Goal: Task Accomplishment & Management: Complete application form

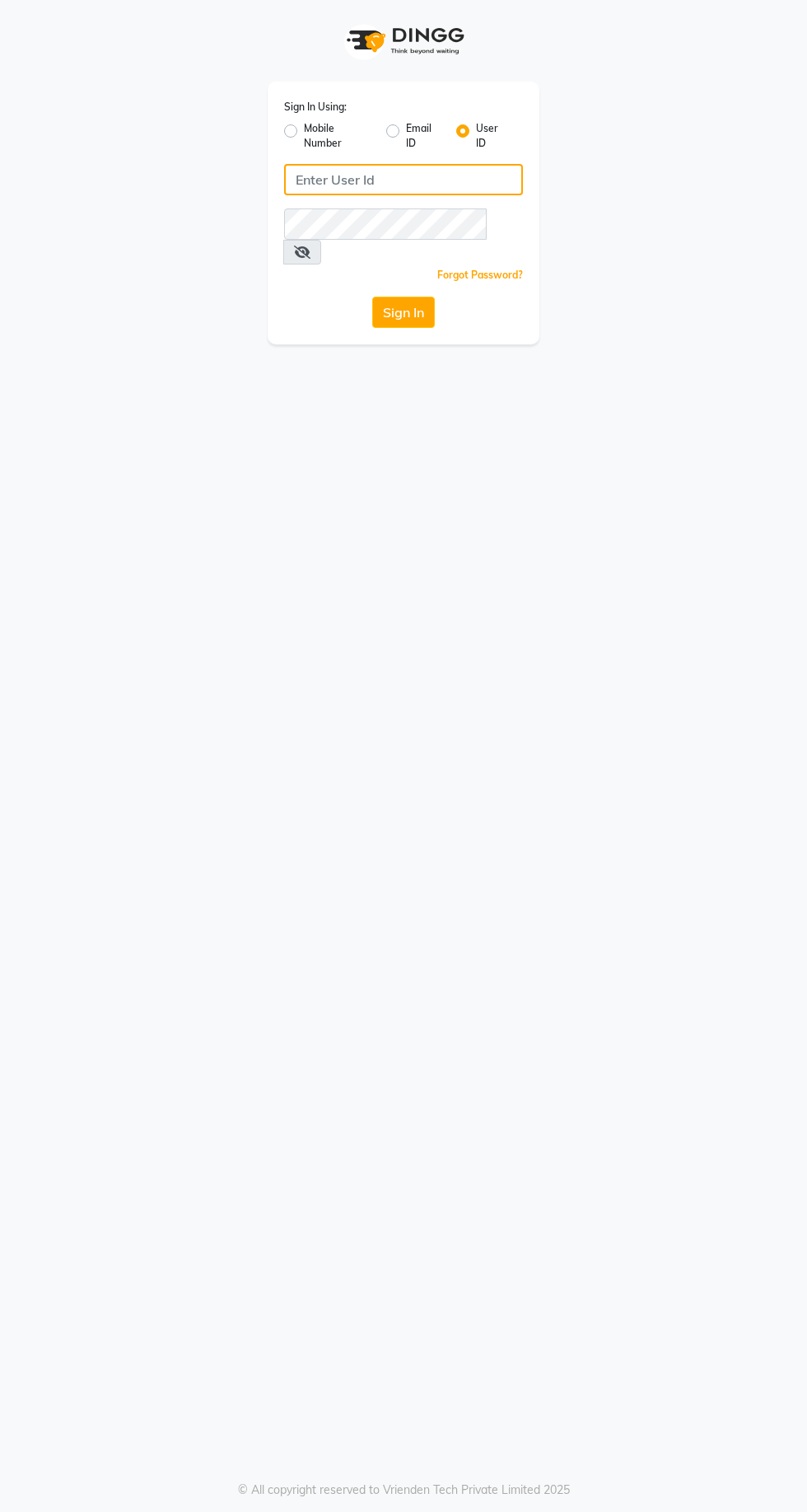
click at [369, 185] on input "Username" at bounding box center [403, 180] width 239 height 32
type input "jhbilaspur"
click at [372, 296] on button "Sign In" at bounding box center [403, 312] width 62 height 32
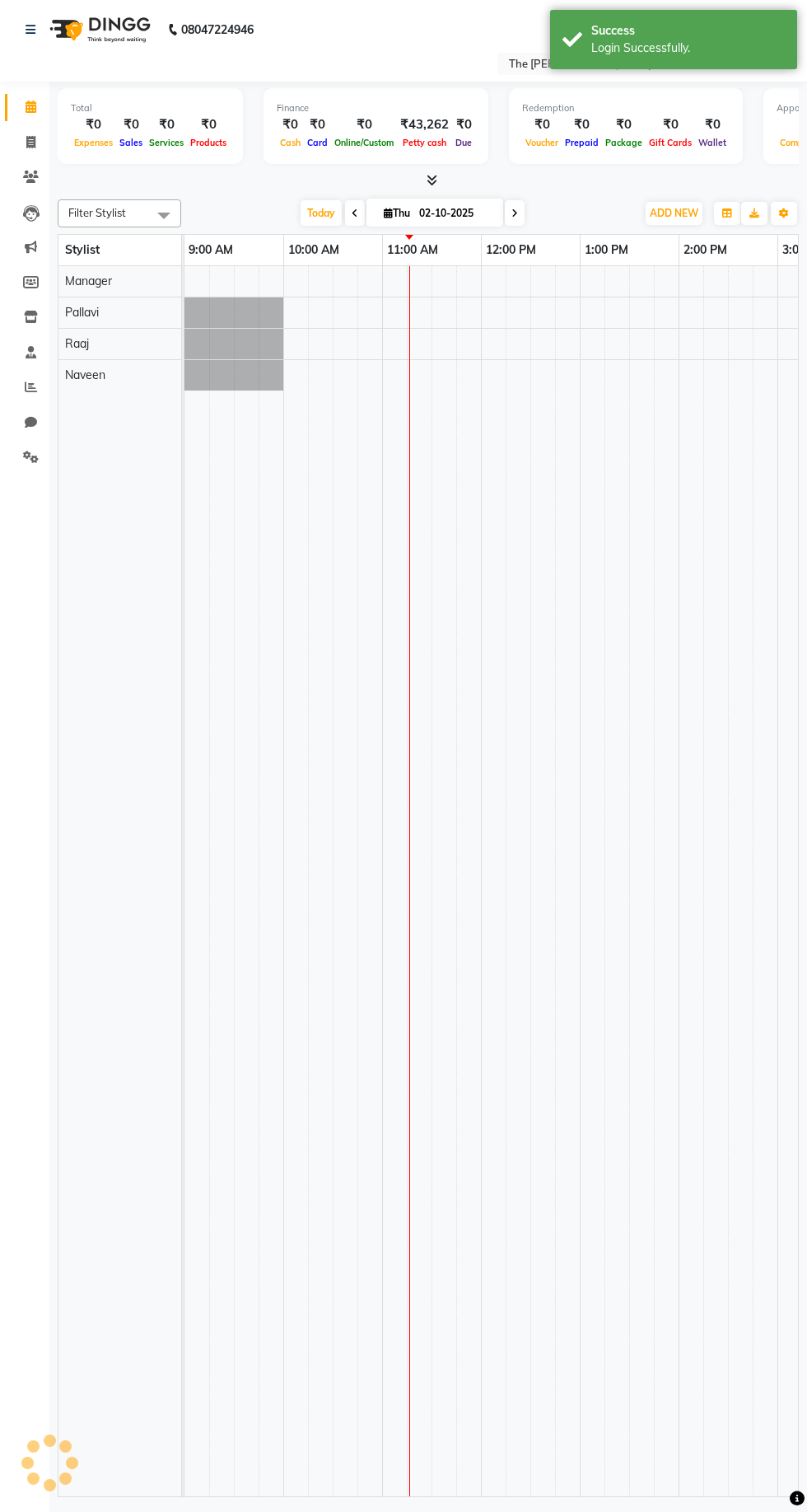
select select "en"
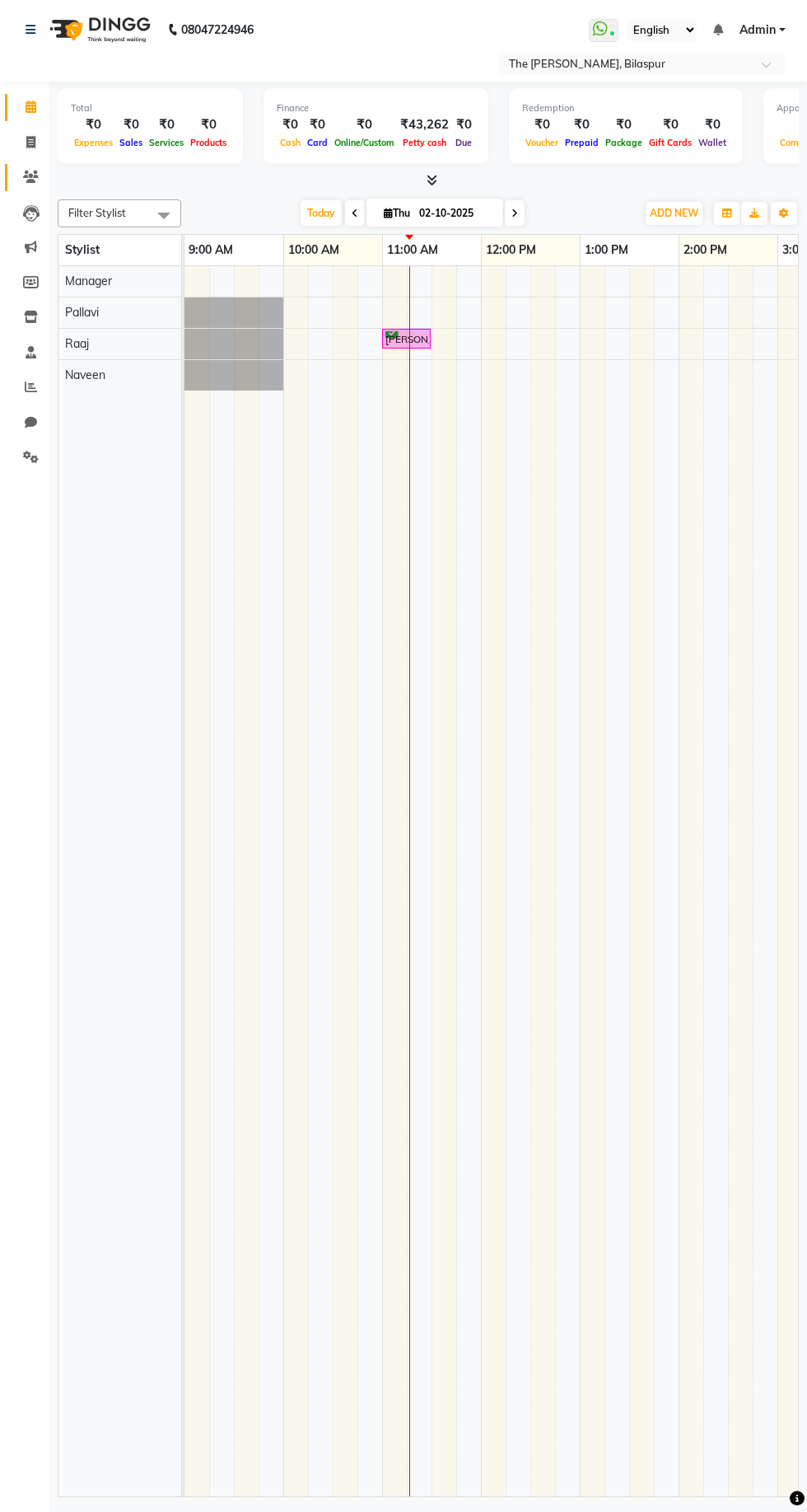
click at [31, 175] on icon at bounding box center [31, 177] width 16 height 12
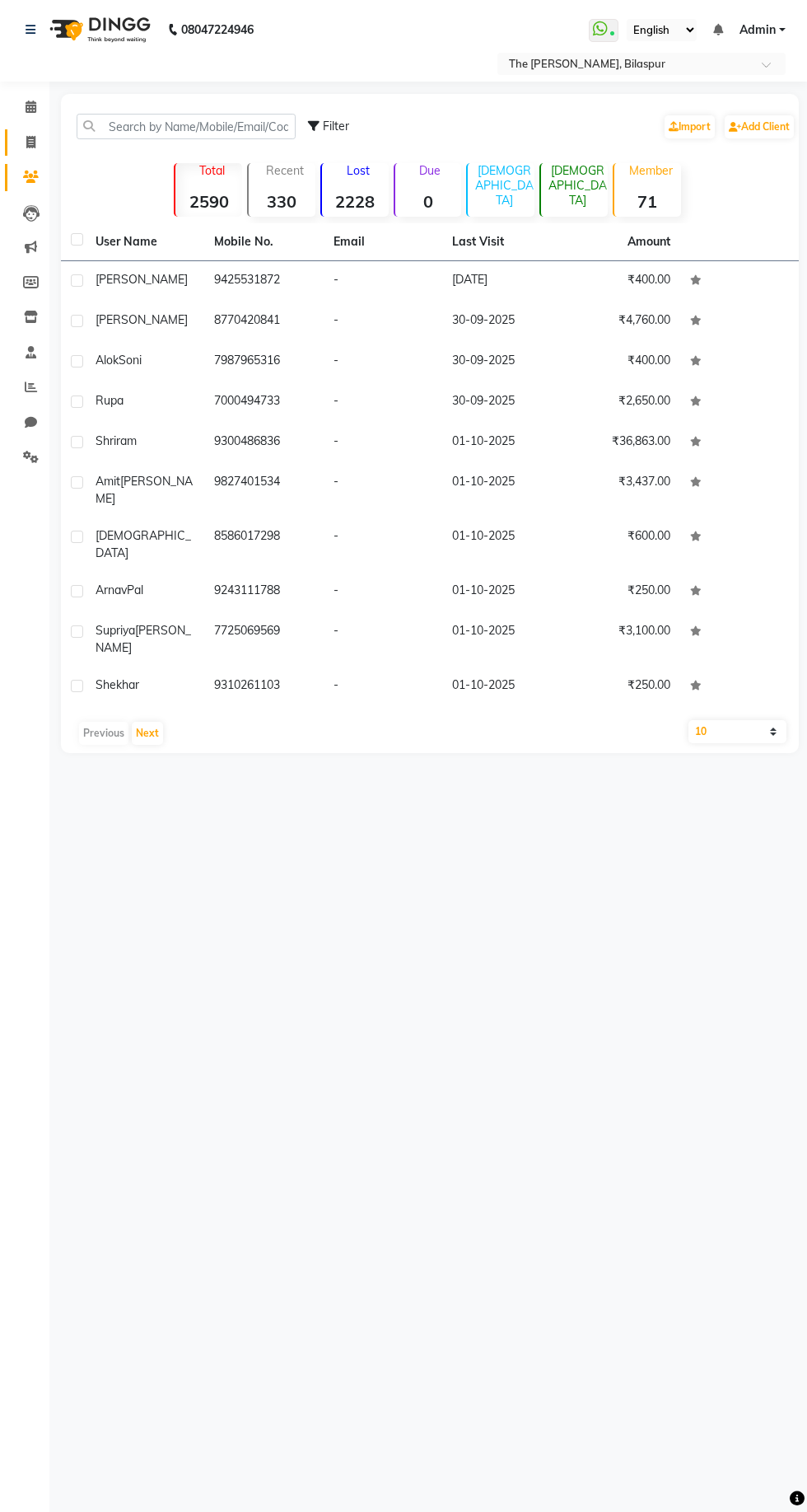
click at [31, 143] on icon at bounding box center [31, 142] width 9 height 12
select select "service"
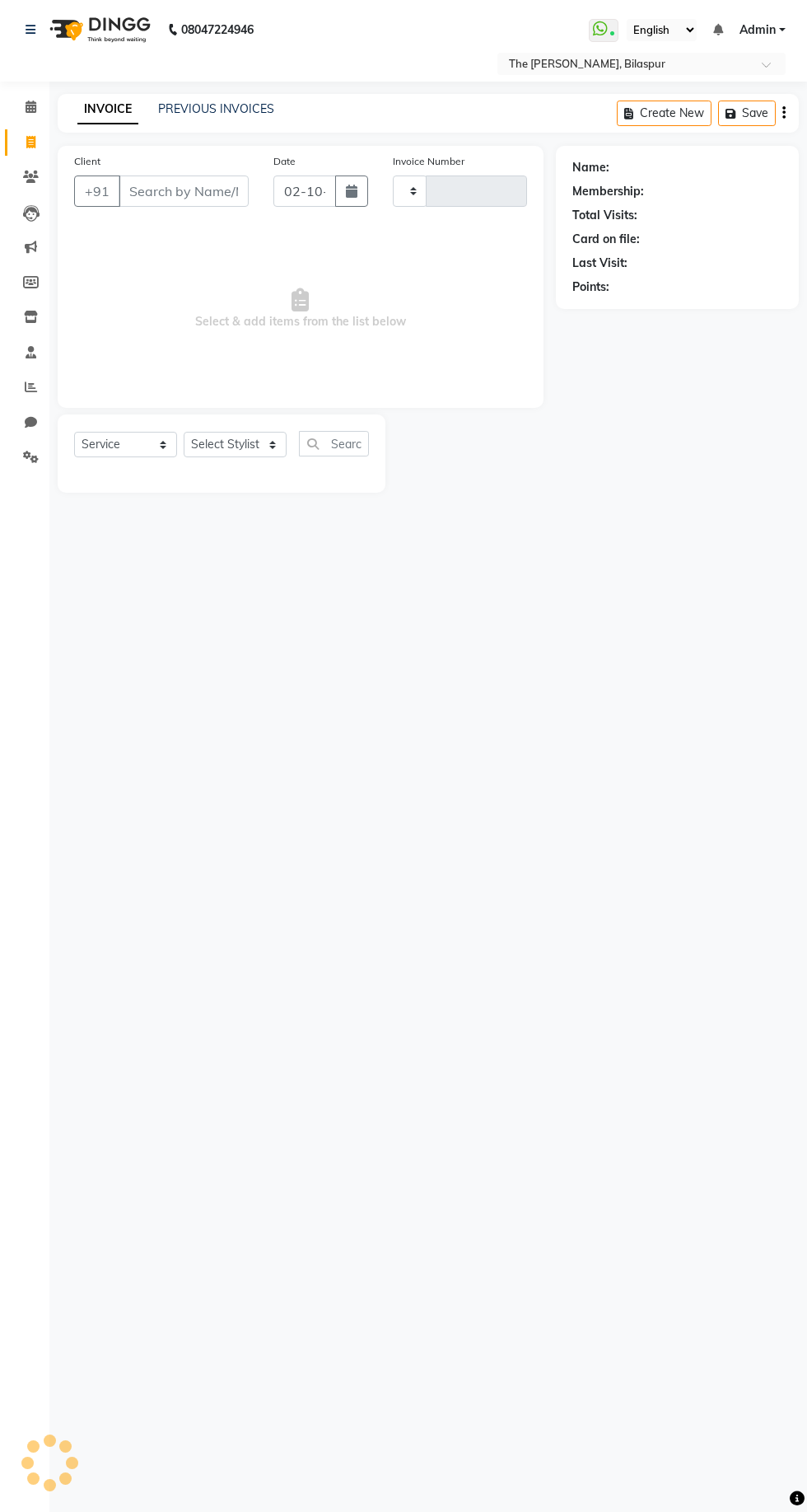
type input "1065"
select select "6473"
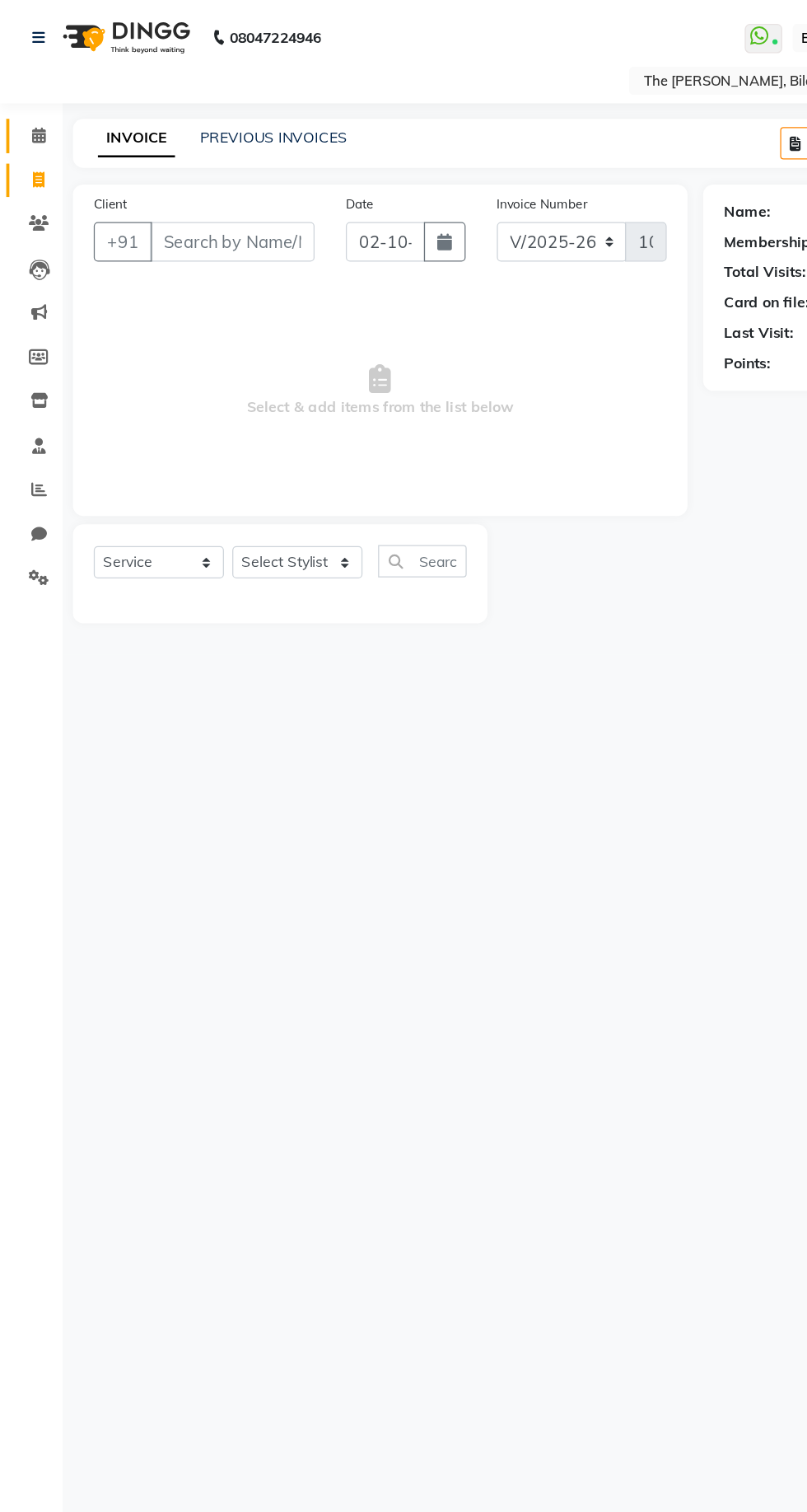
click at [32, 107] on icon at bounding box center [31, 107] width 11 height 12
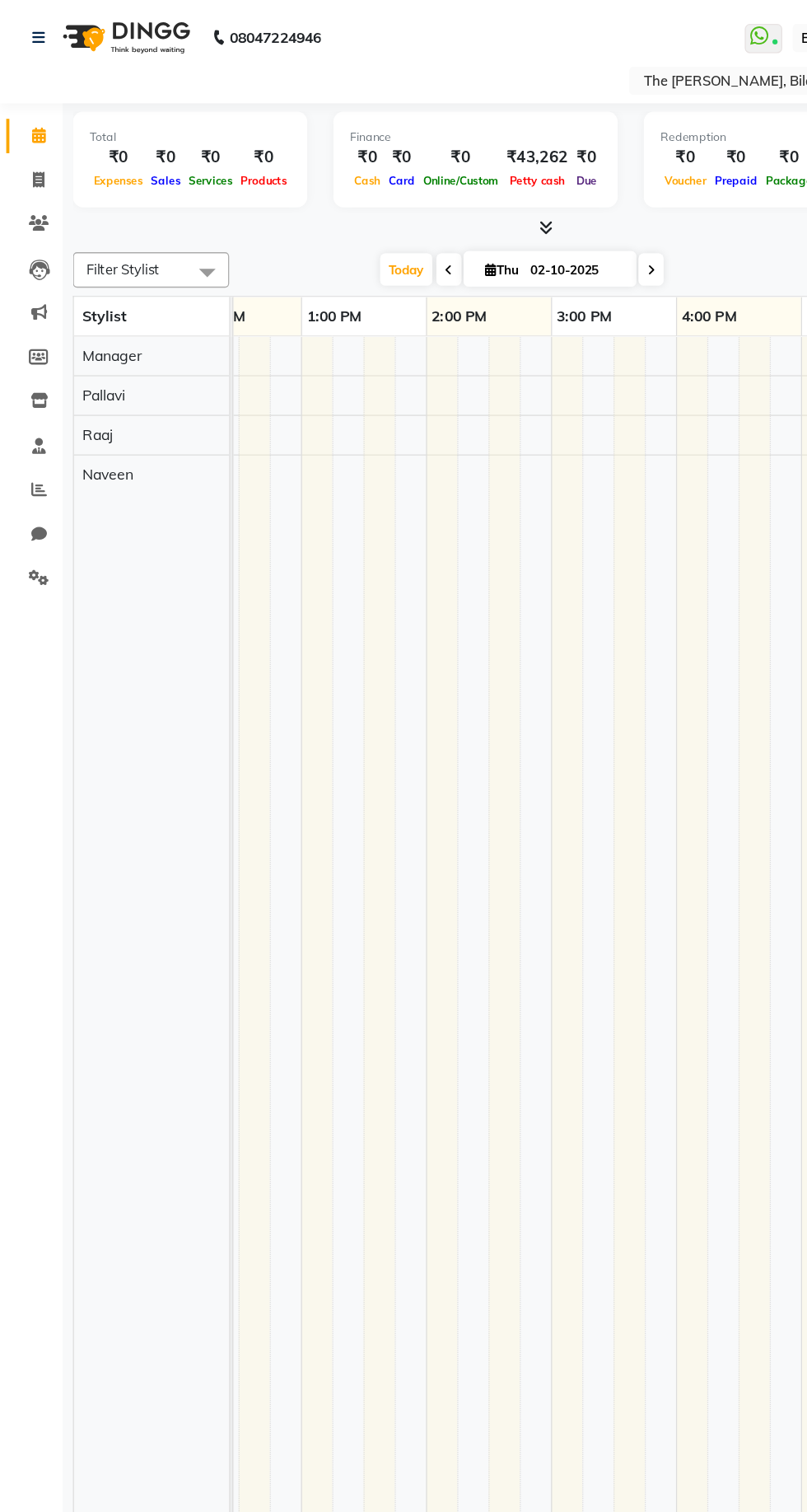
scroll to position [0, 353]
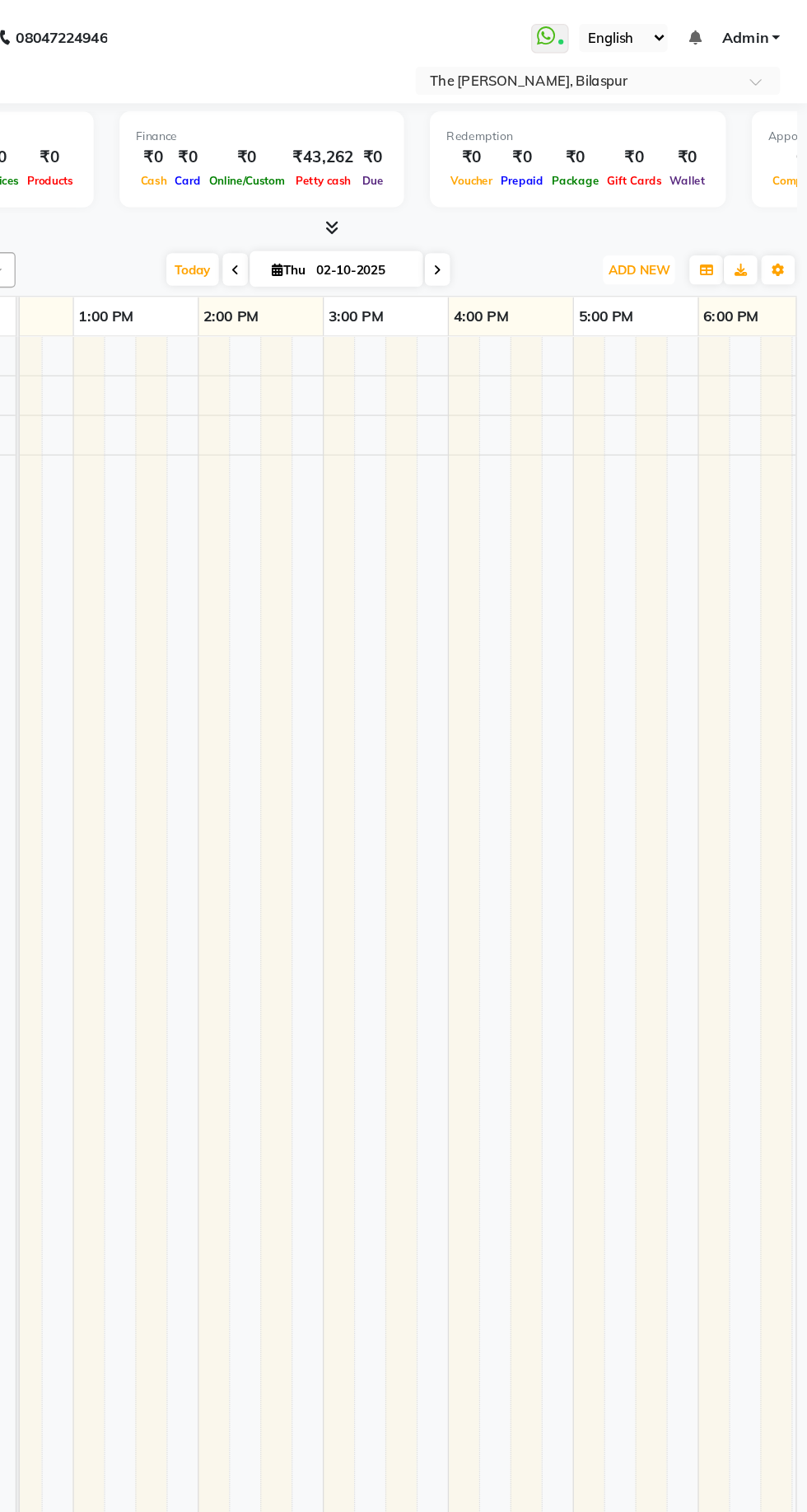
click at [669, 212] on span "ADD NEW" at bounding box center [674, 213] width 48 height 12
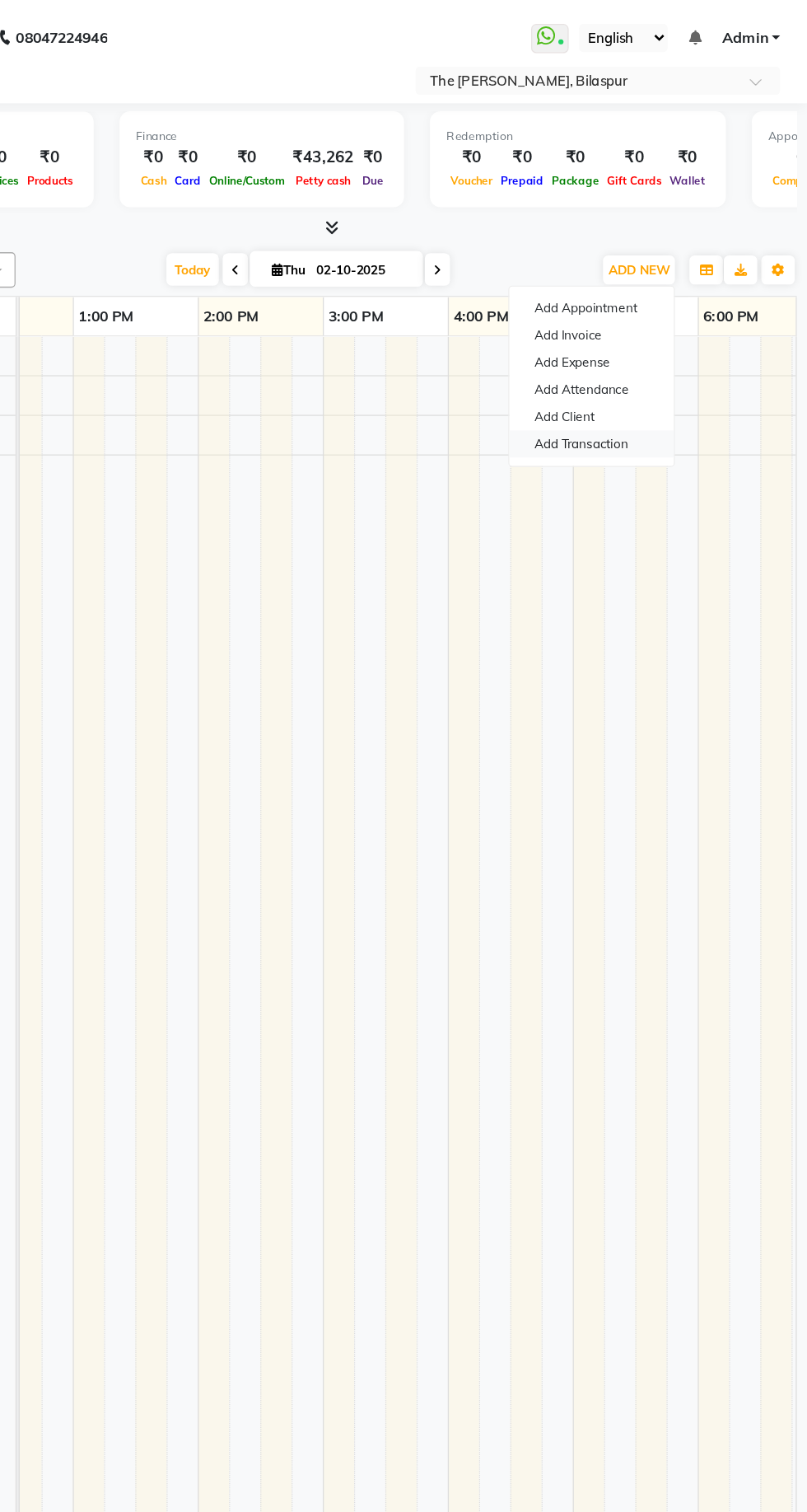
click at [658, 359] on link "Add Transaction" at bounding box center [637, 351] width 131 height 21
select select "direct"
select select
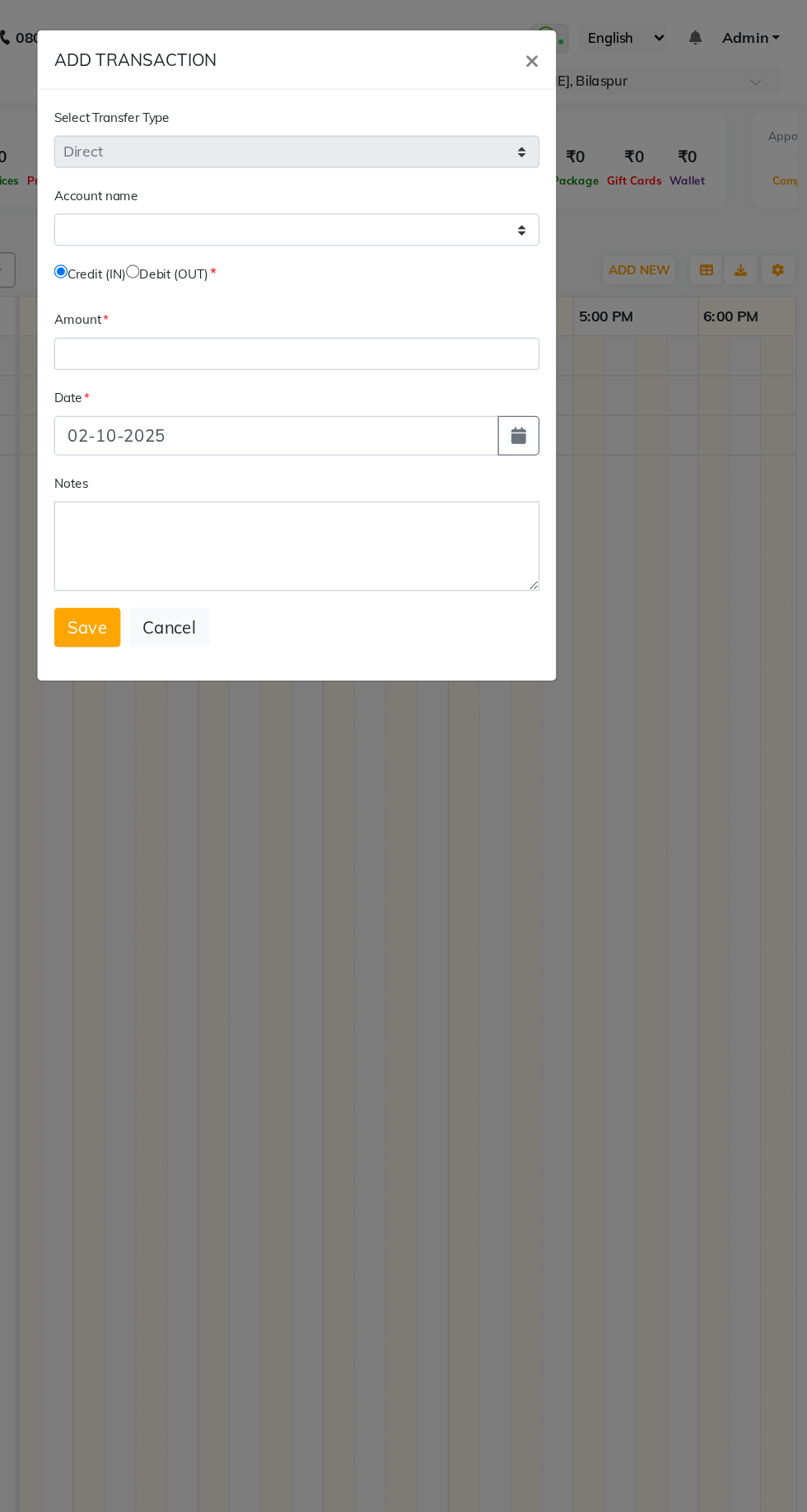
click at [280, 213] on input "radio" at bounding box center [274, 215] width 11 height 11
radio input "true"
click at [386, 176] on select "Select [PERSON_NAME] Cash Icici" at bounding box center [404, 181] width 384 height 25
select select "5495"
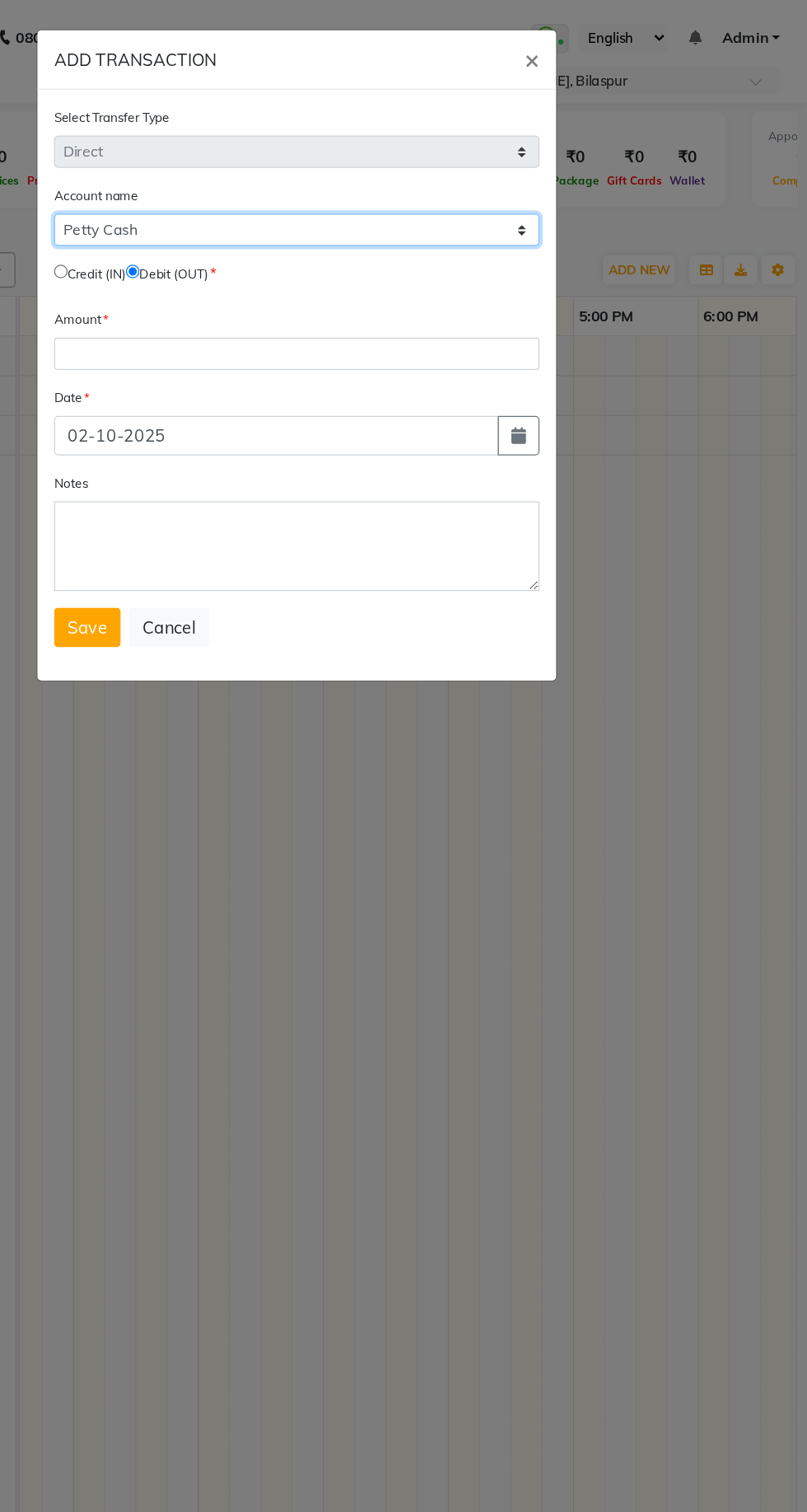
click at [212, 169] on select "Select [PERSON_NAME] Cash Icici" at bounding box center [404, 181] width 384 height 25
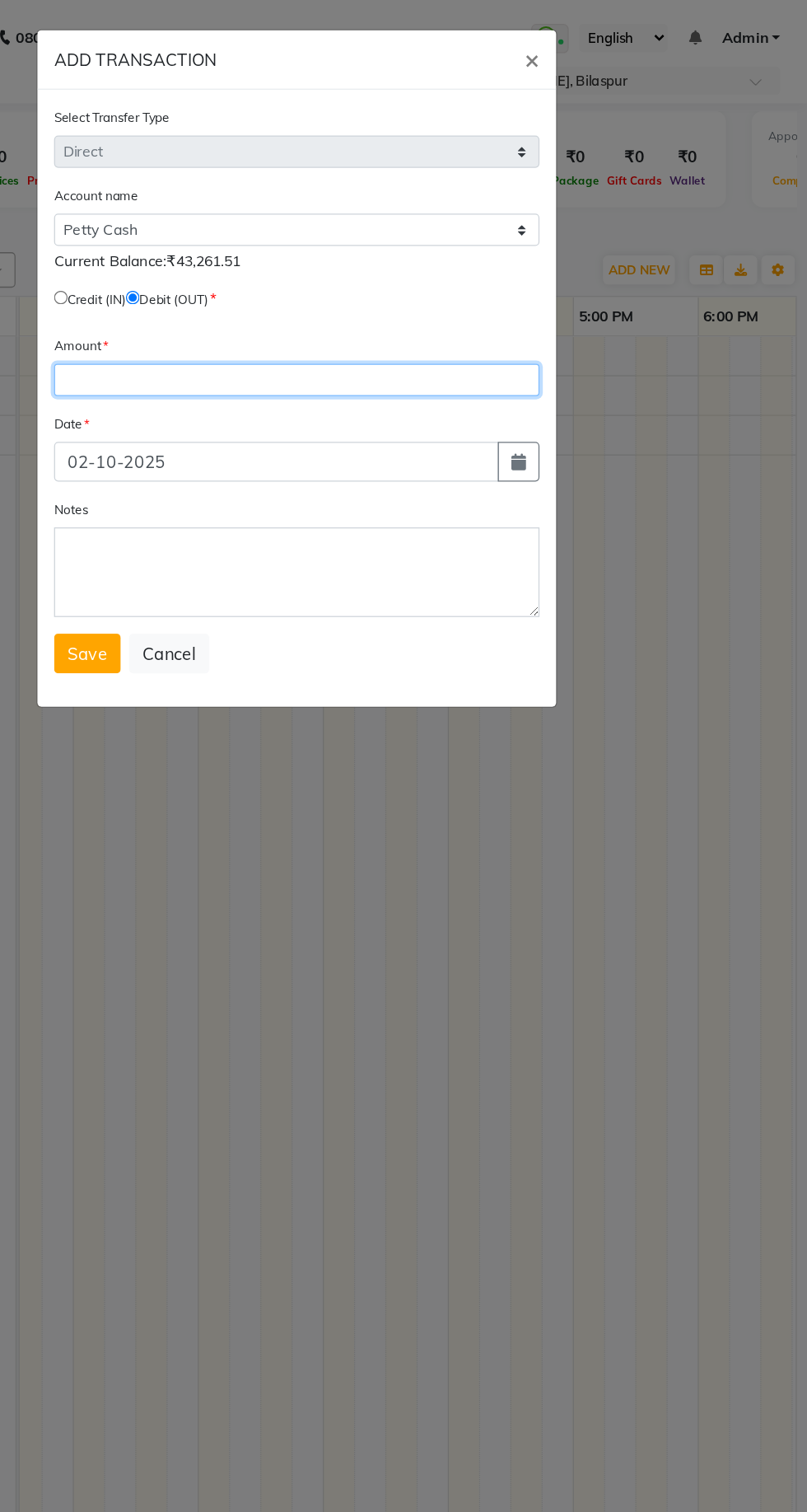
click at [379, 302] on input "number" at bounding box center [404, 300] width 384 height 25
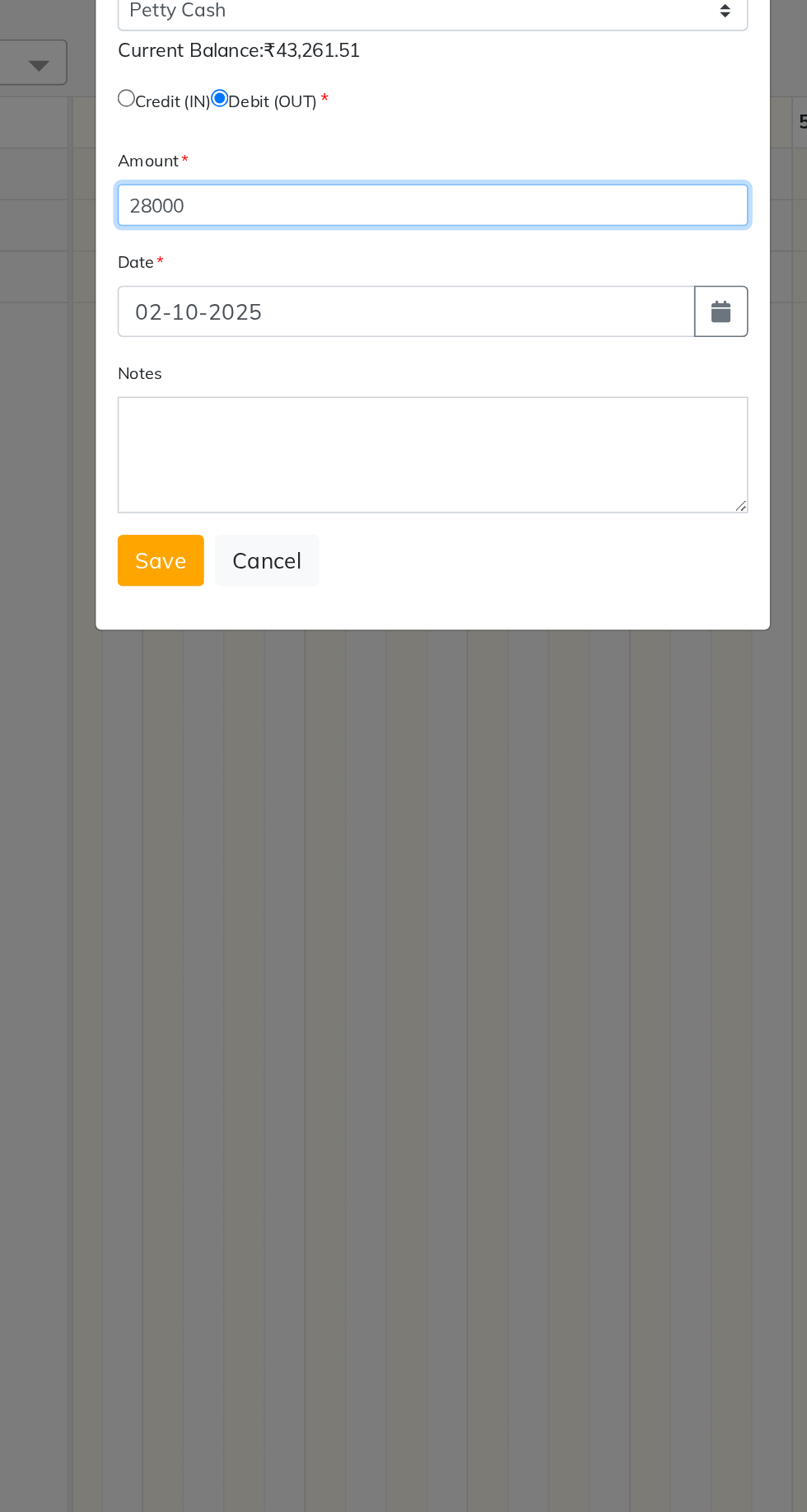
type input "28000"
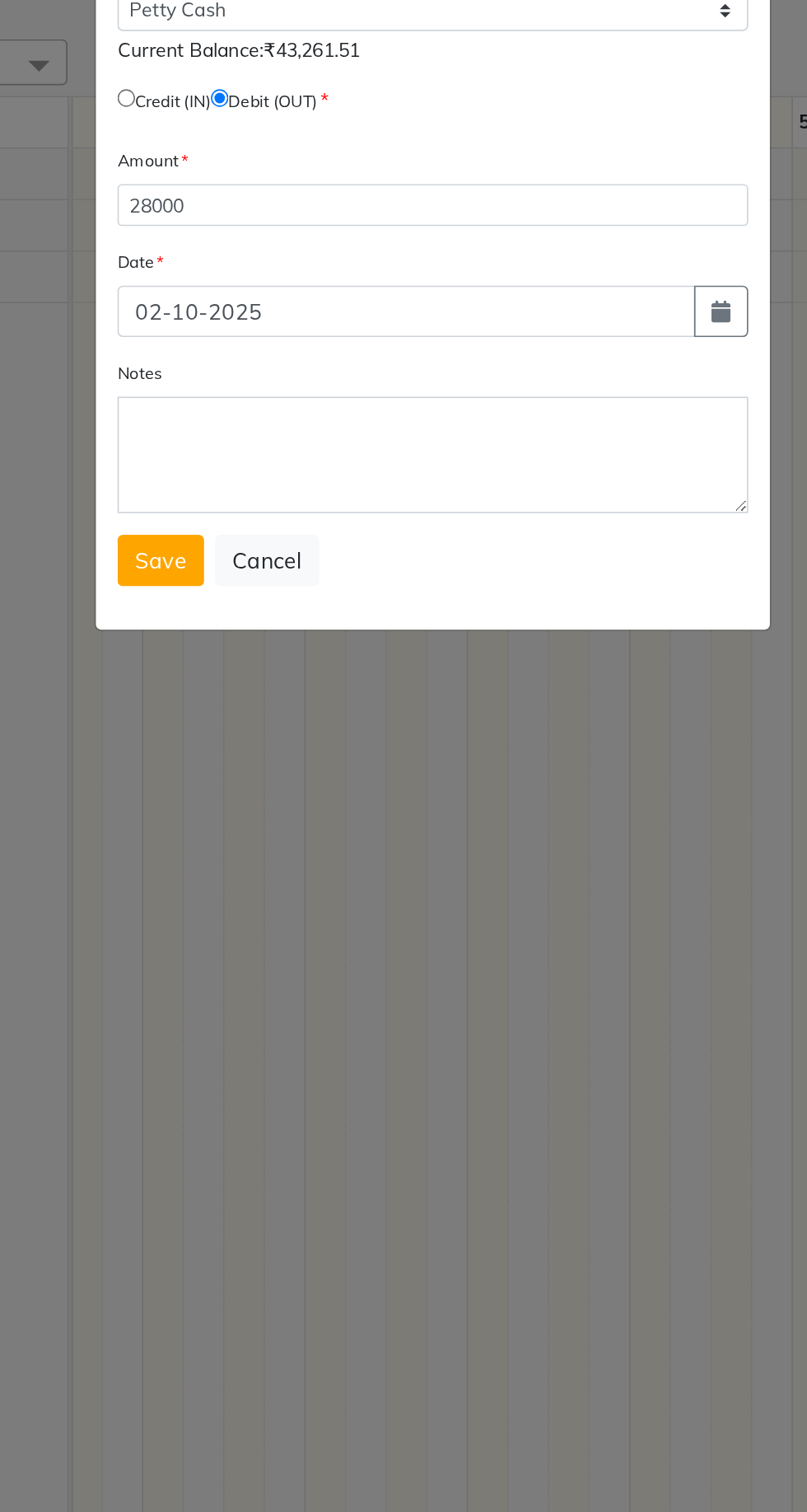
click at [276, 398] on div "Notes" at bounding box center [404, 440] width 384 height 94
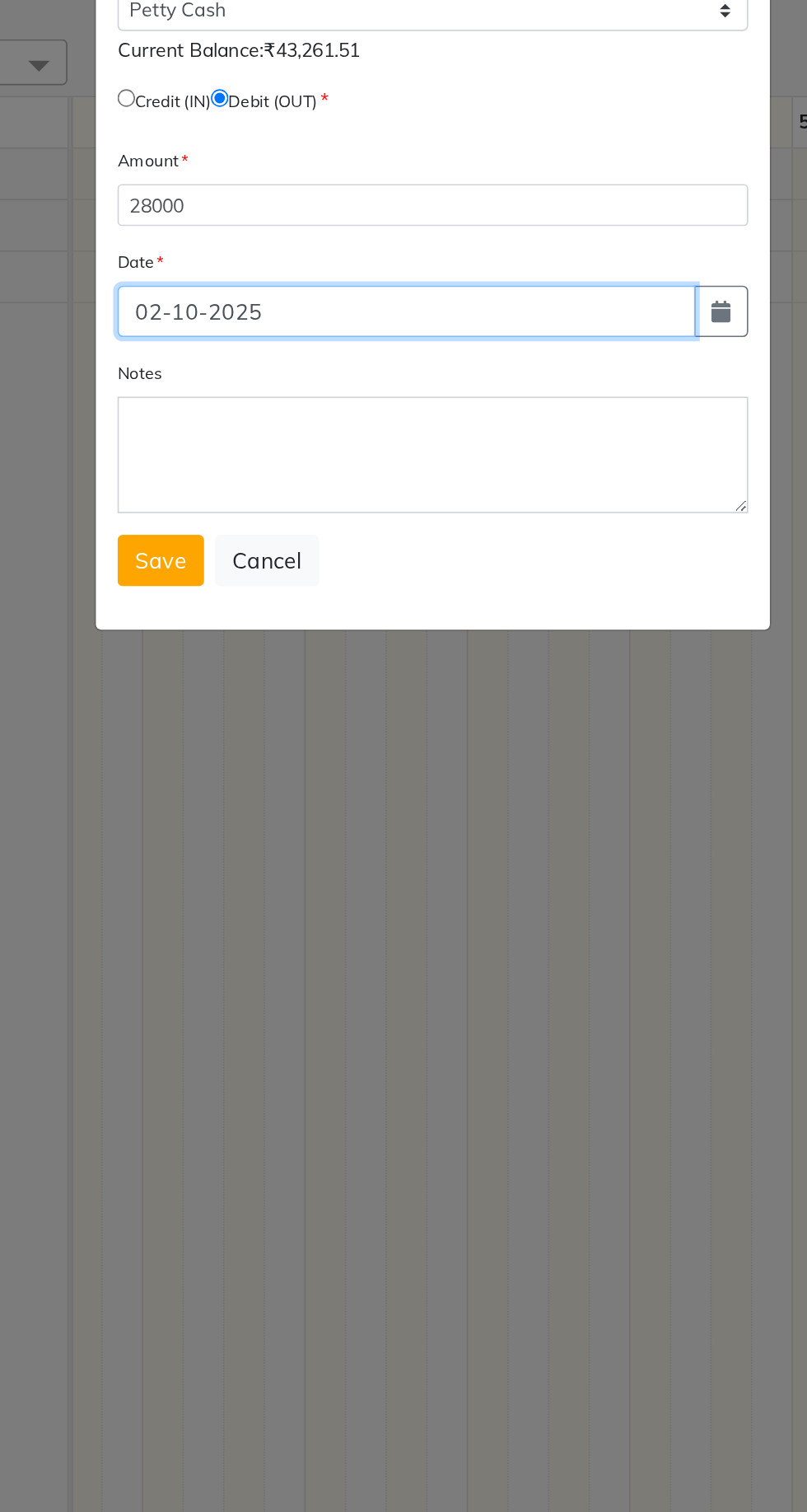
click at [261, 365] on input "02-10-2025" at bounding box center [387, 366] width 351 height 32
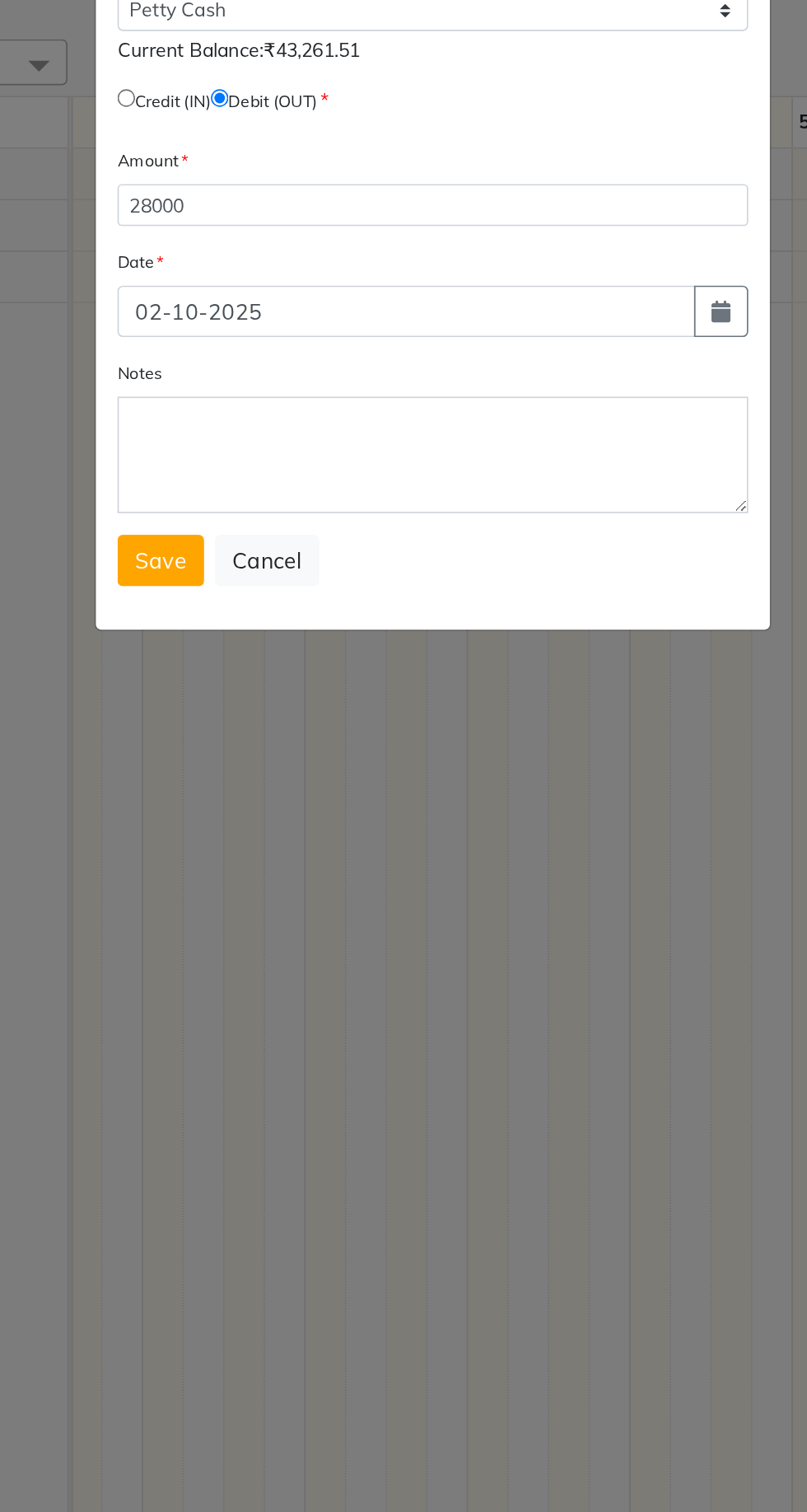
click at [579, 366] on icon "button" at bounding box center [578, 365] width 11 height 13
select select "10"
select select "2025"
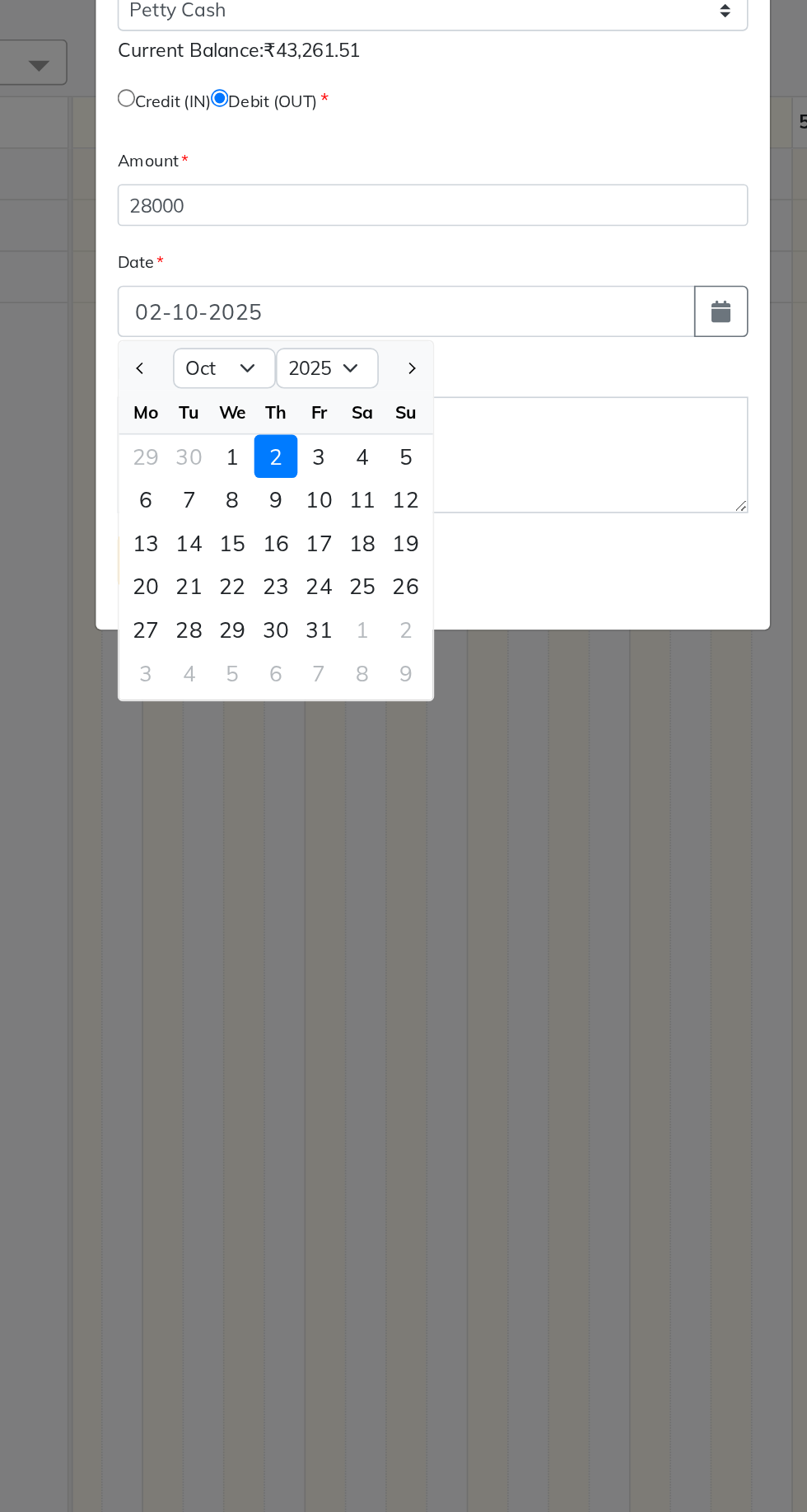
click at [233, 562] on div "27" at bounding box center [229, 558] width 26 height 26
type input "27-10-2025"
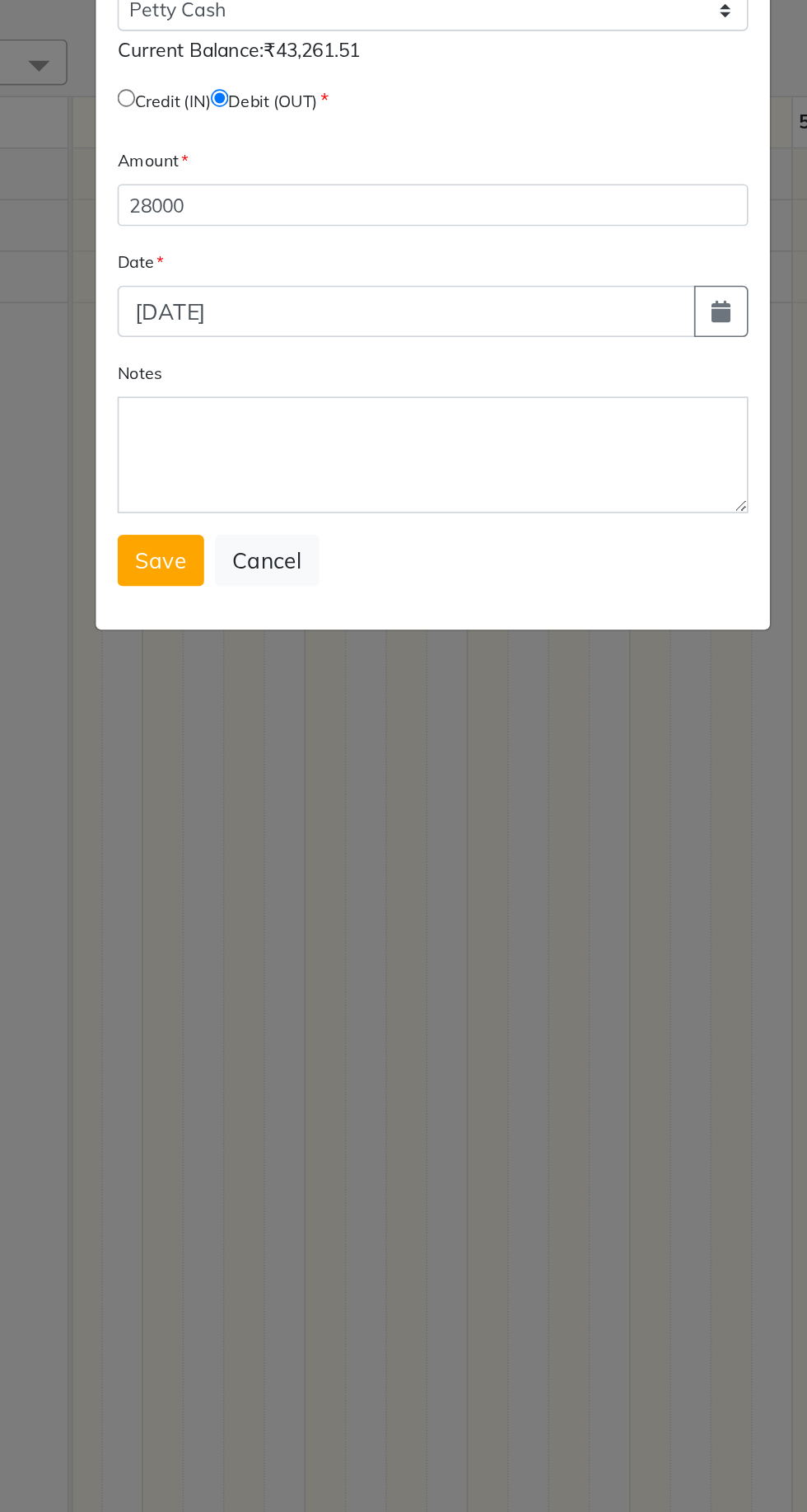
click at [575, 366] on icon "button" at bounding box center [578, 365] width 11 height 13
select select "10"
select select "2025"
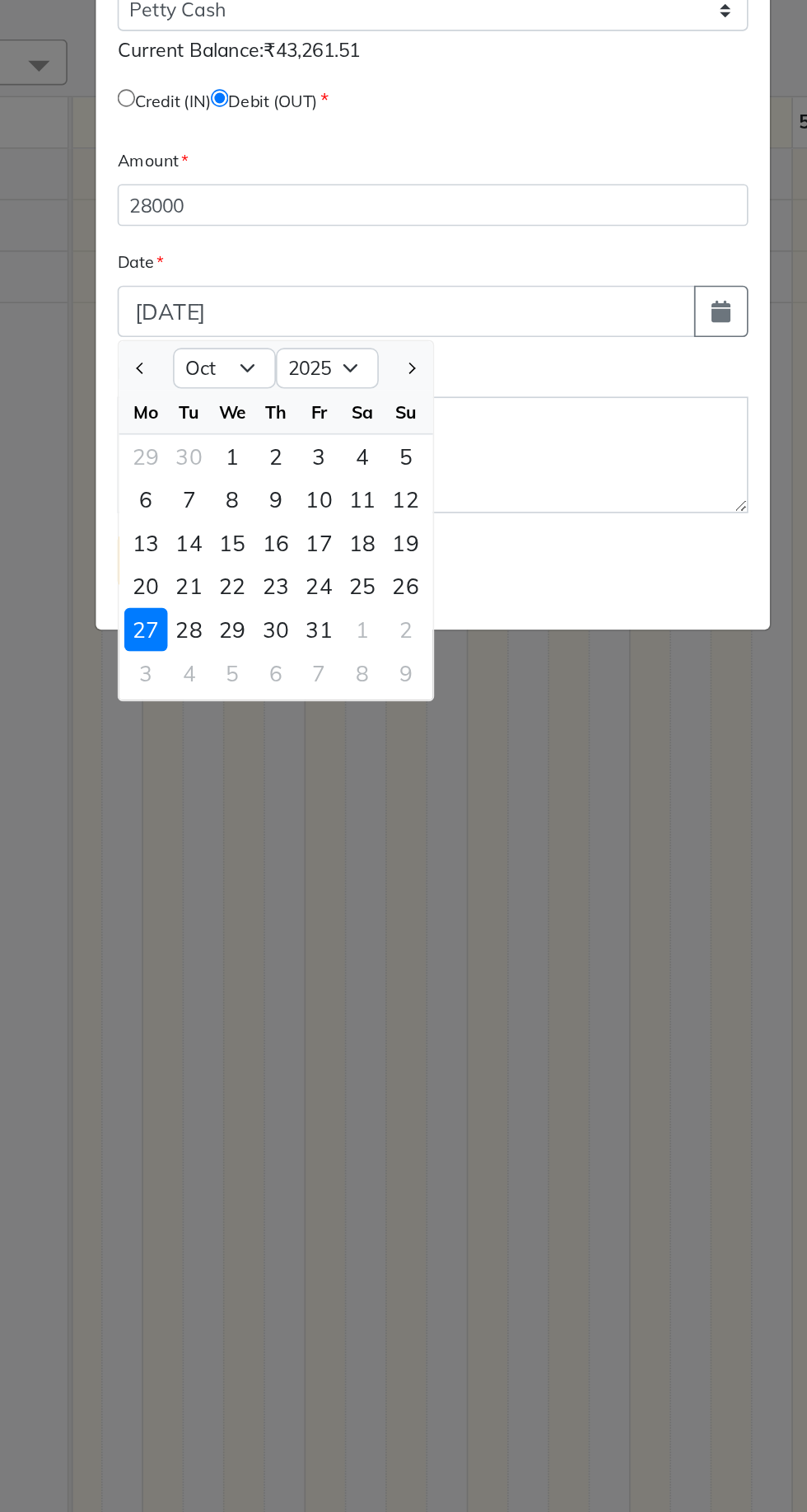
click at [226, 401] on span "Previous month" at bounding box center [227, 400] width 7 height 7
select select "9"
click at [361, 542] on div "27" at bounding box center [361, 532] width 26 height 26
type input "27-09-2025"
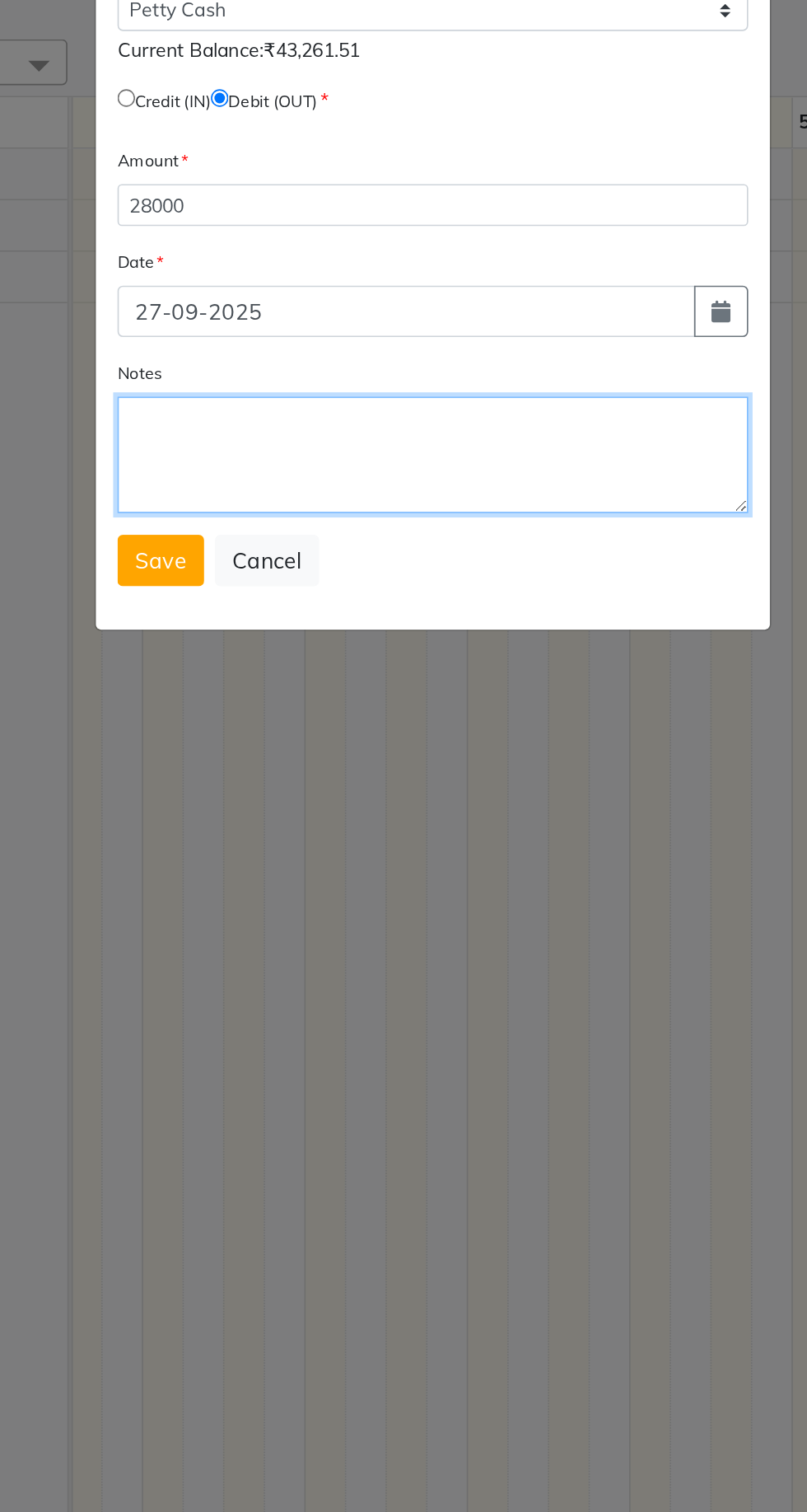
click at [388, 440] on textarea "Notes" at bounding box center [404, 452] width 384 height 71
type textarea "G"
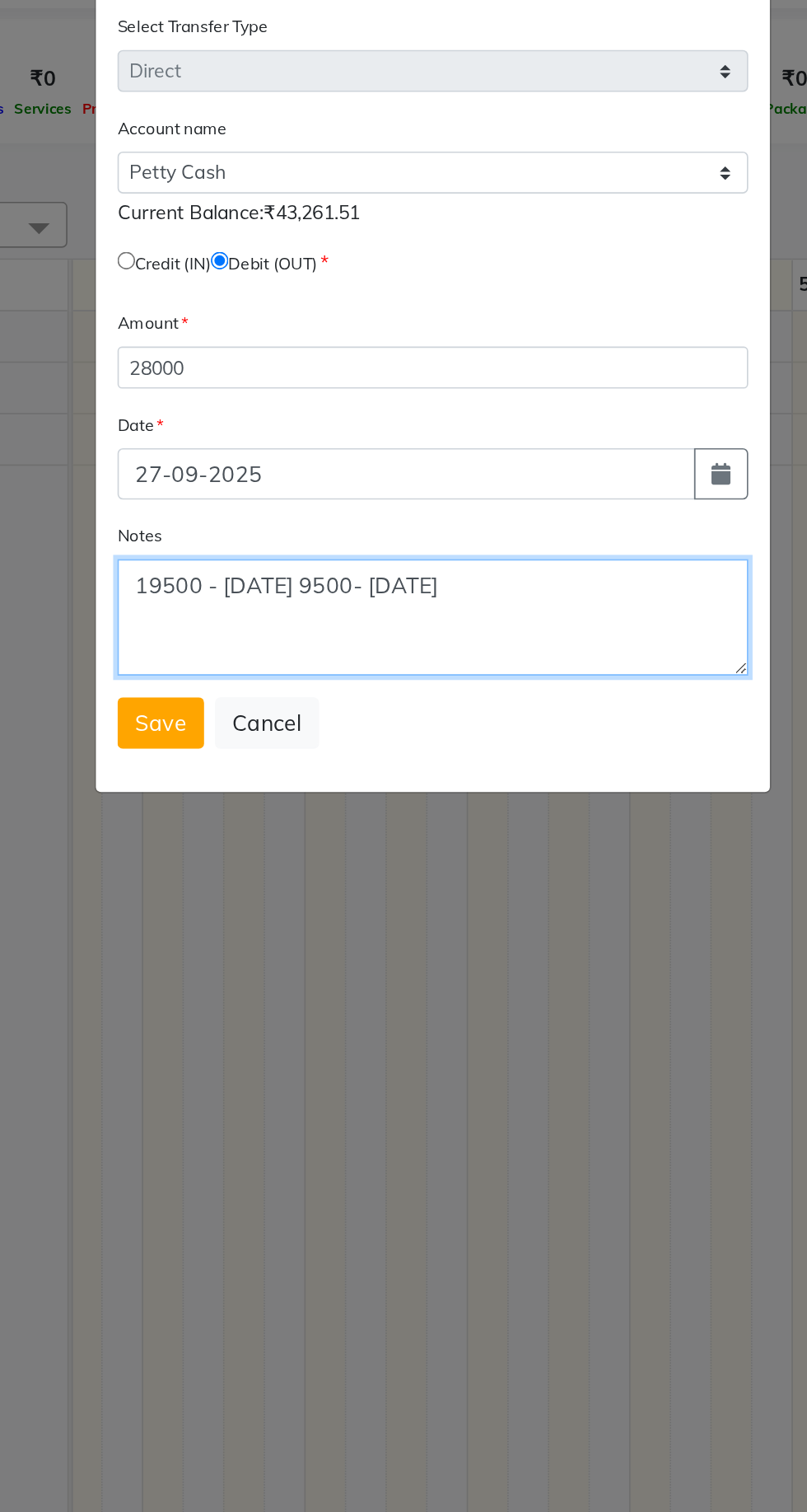
click at [309, 440] on textarea "19500 - 27th sep 9500- 19th sep" at bounding box center [404, 452] width 384 height 71
click at [325, 438] on textarea "19500 - 27th sep 9500- 19th sep" at bounding box center [404, 452] width 384 height 71
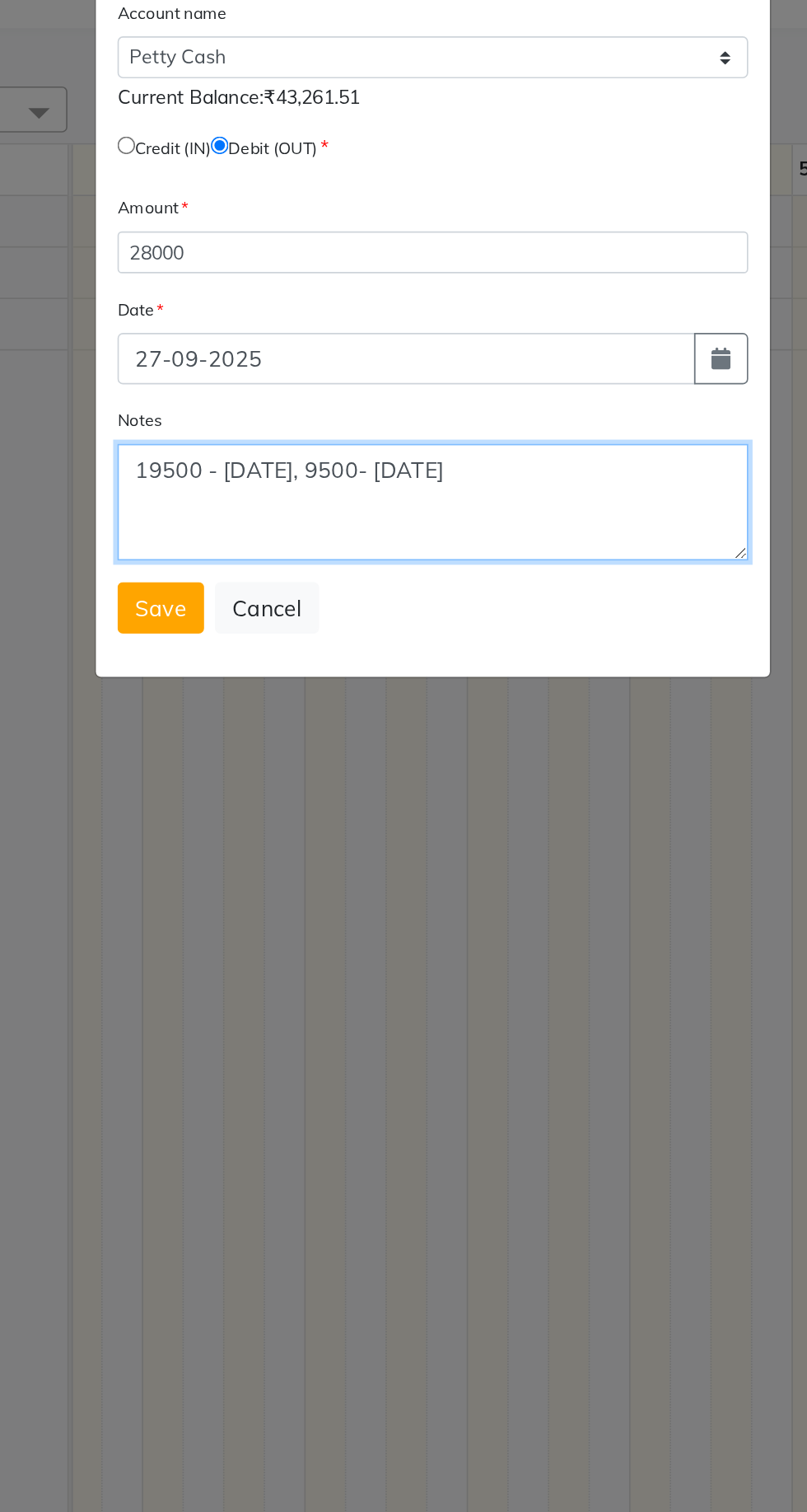
type textarea "19500 - 27th sep, 9500- 19th sep"
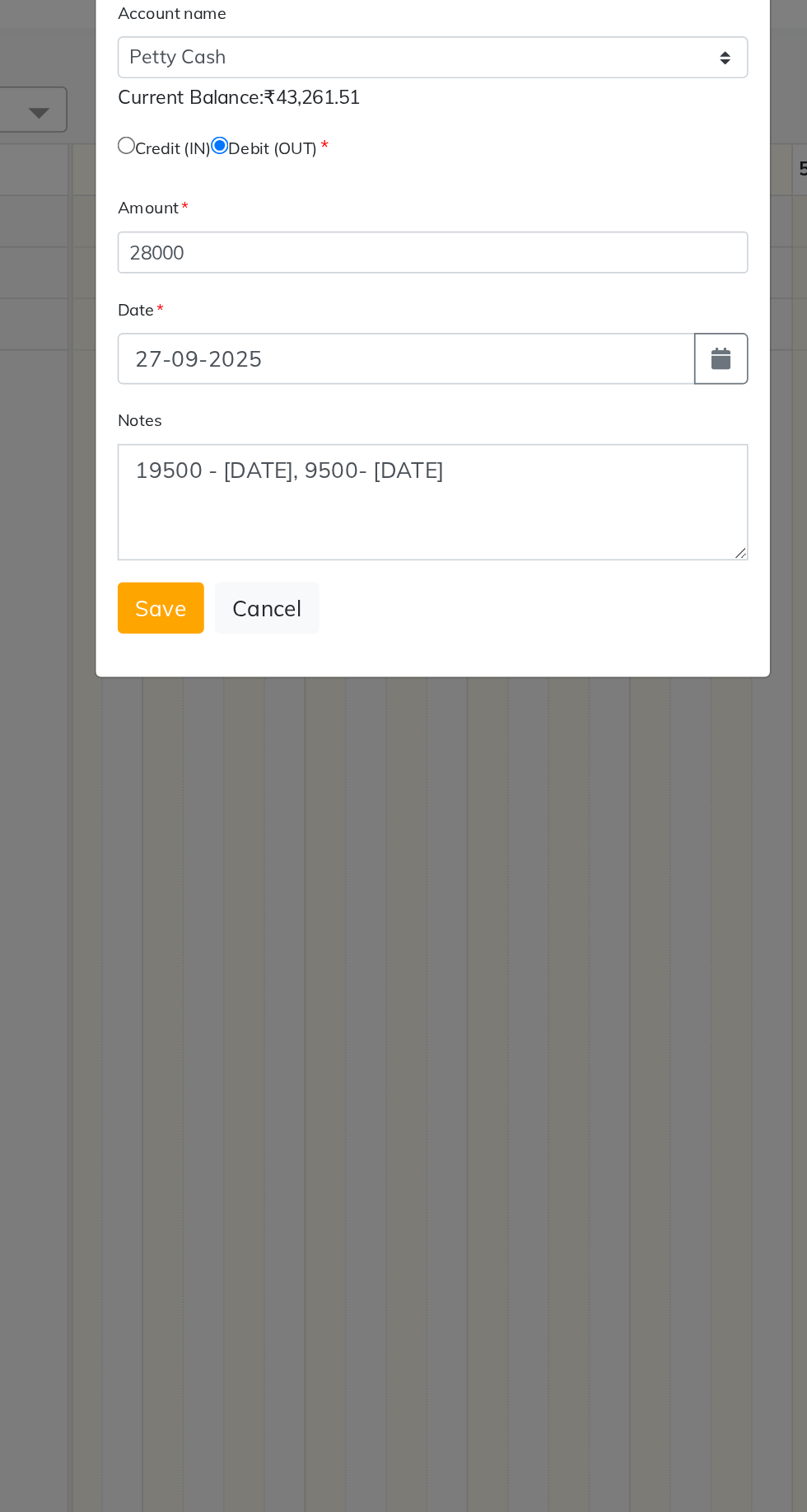
click at [237, 530] on button "Save" at bounding box center [238, 517] width 53 height 32
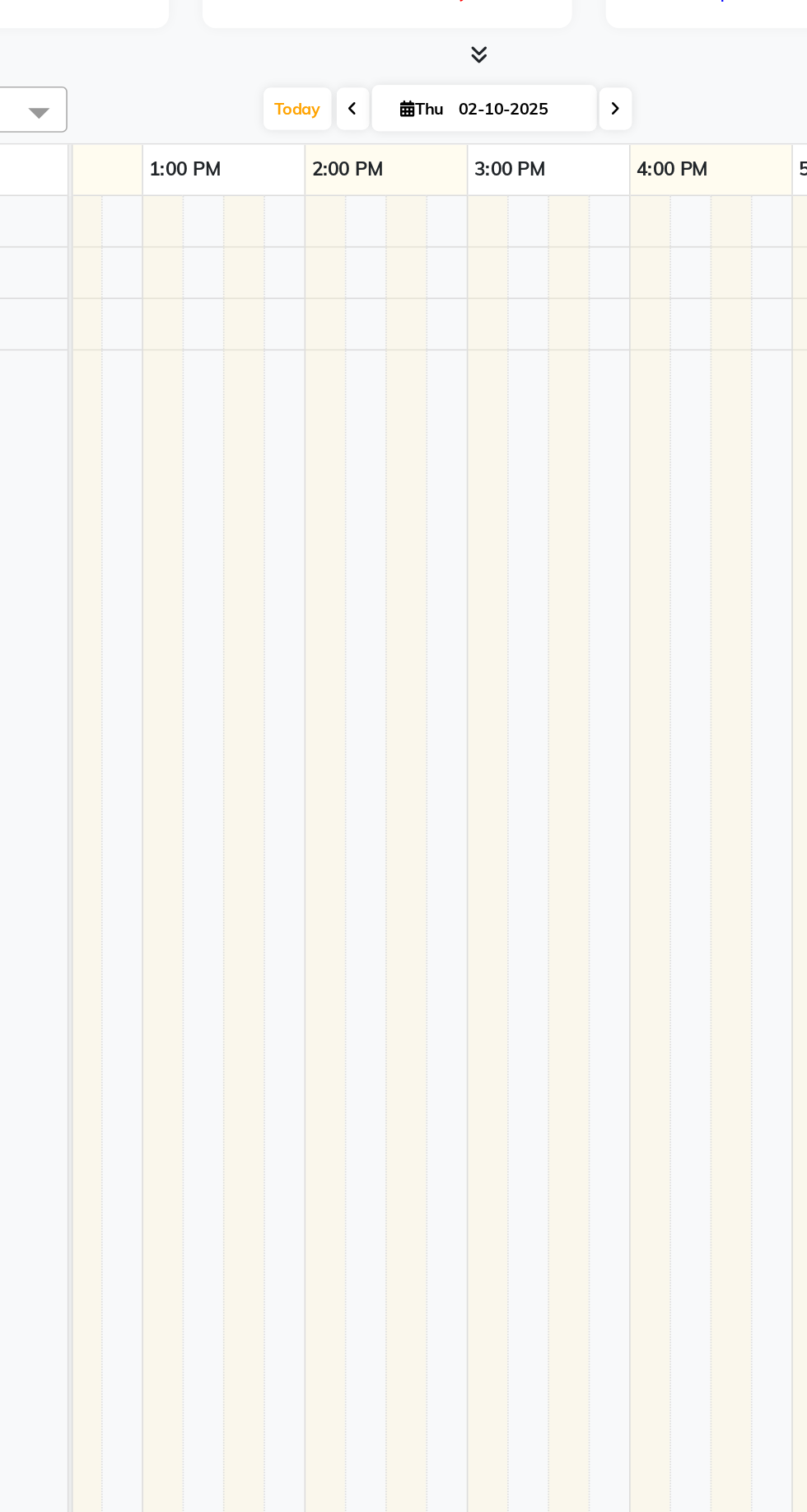
scroll to position [0, 354]
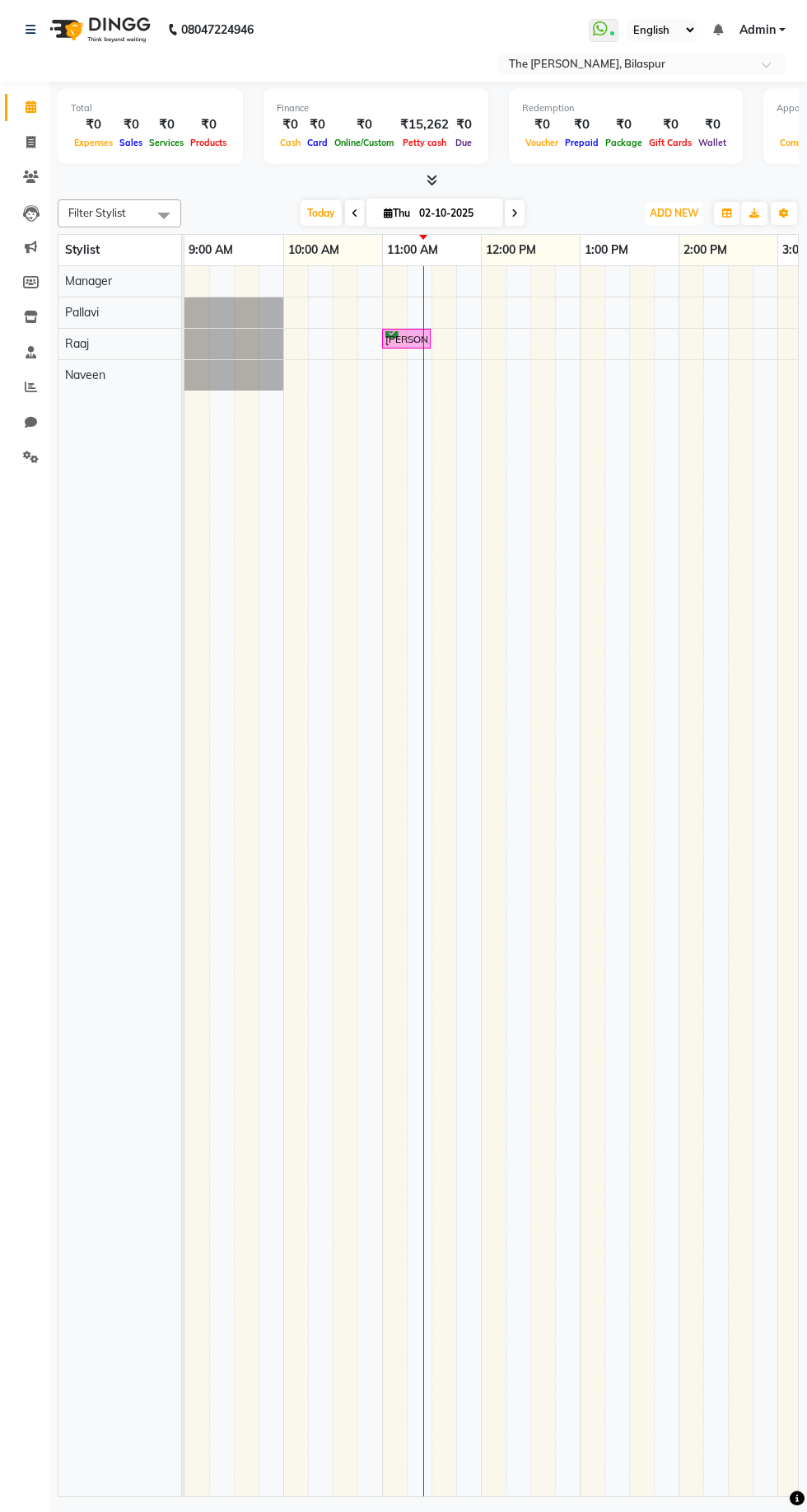
click at [669, 207] on span "ADD NEW" at bounding box center [674, 213] width 48 height 12
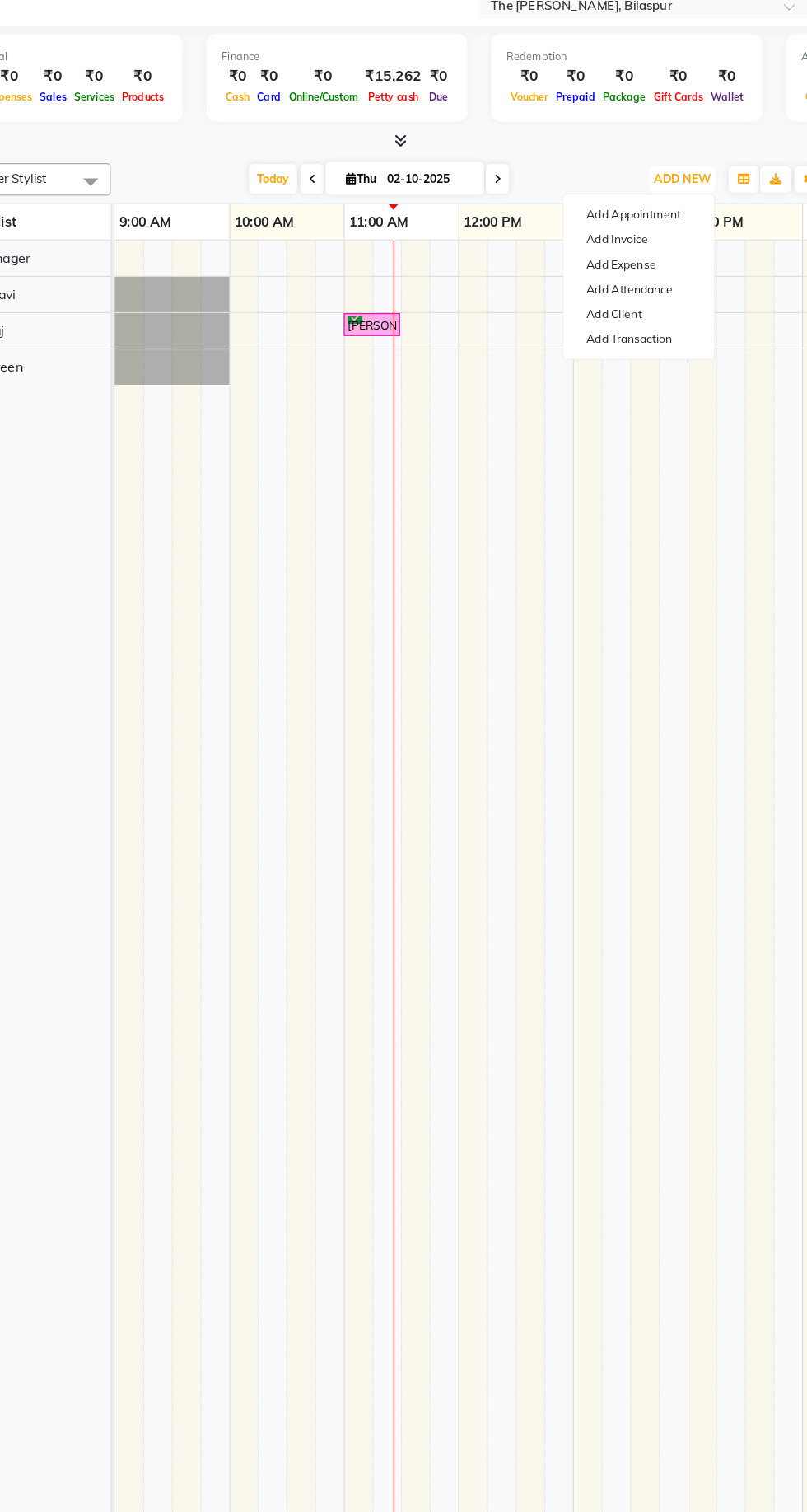
scroll to position [0, 7]
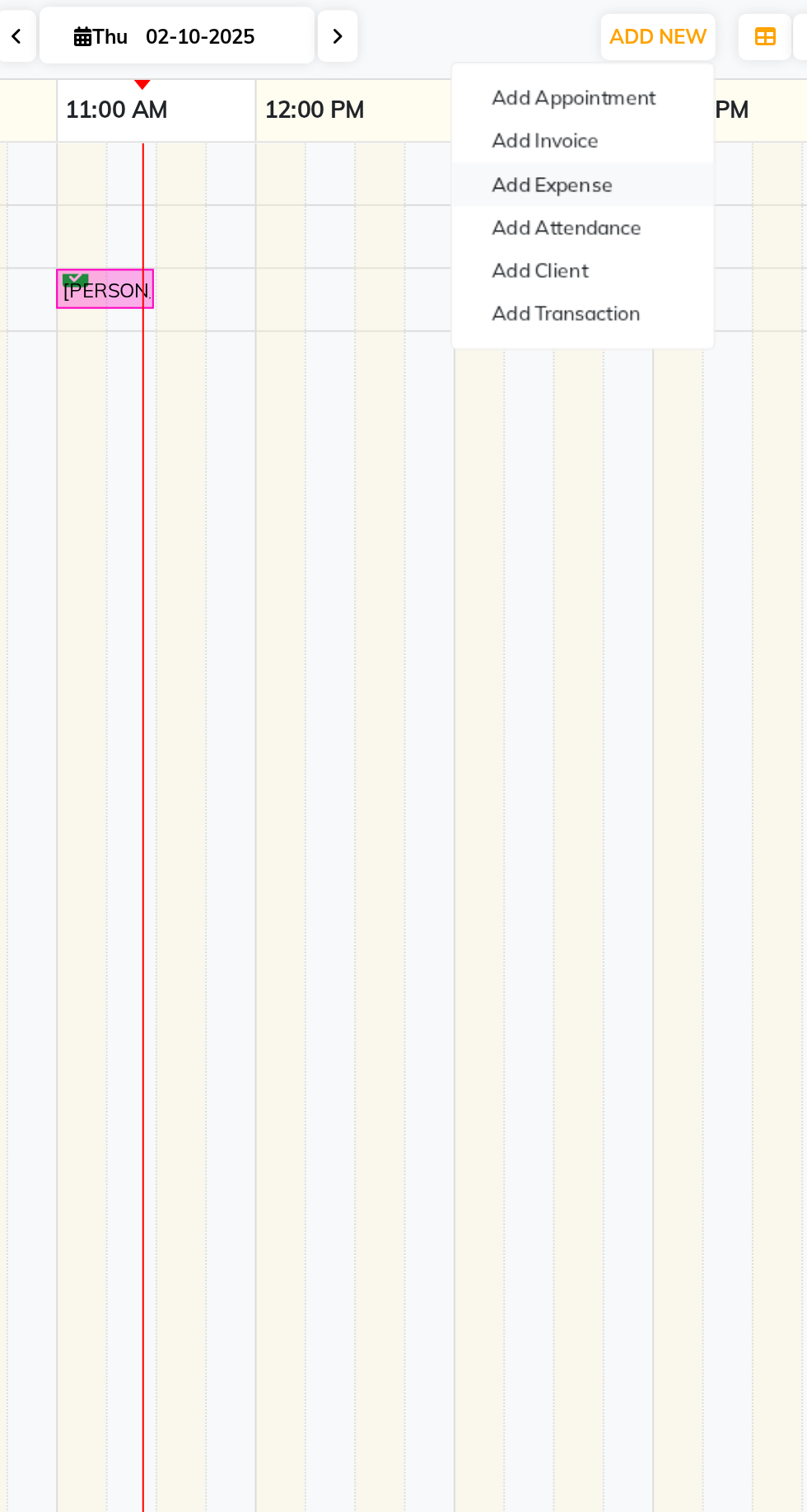
click at [651, 293] on link "Add Expense" at bounding box center [637, 287] width 131 height 21
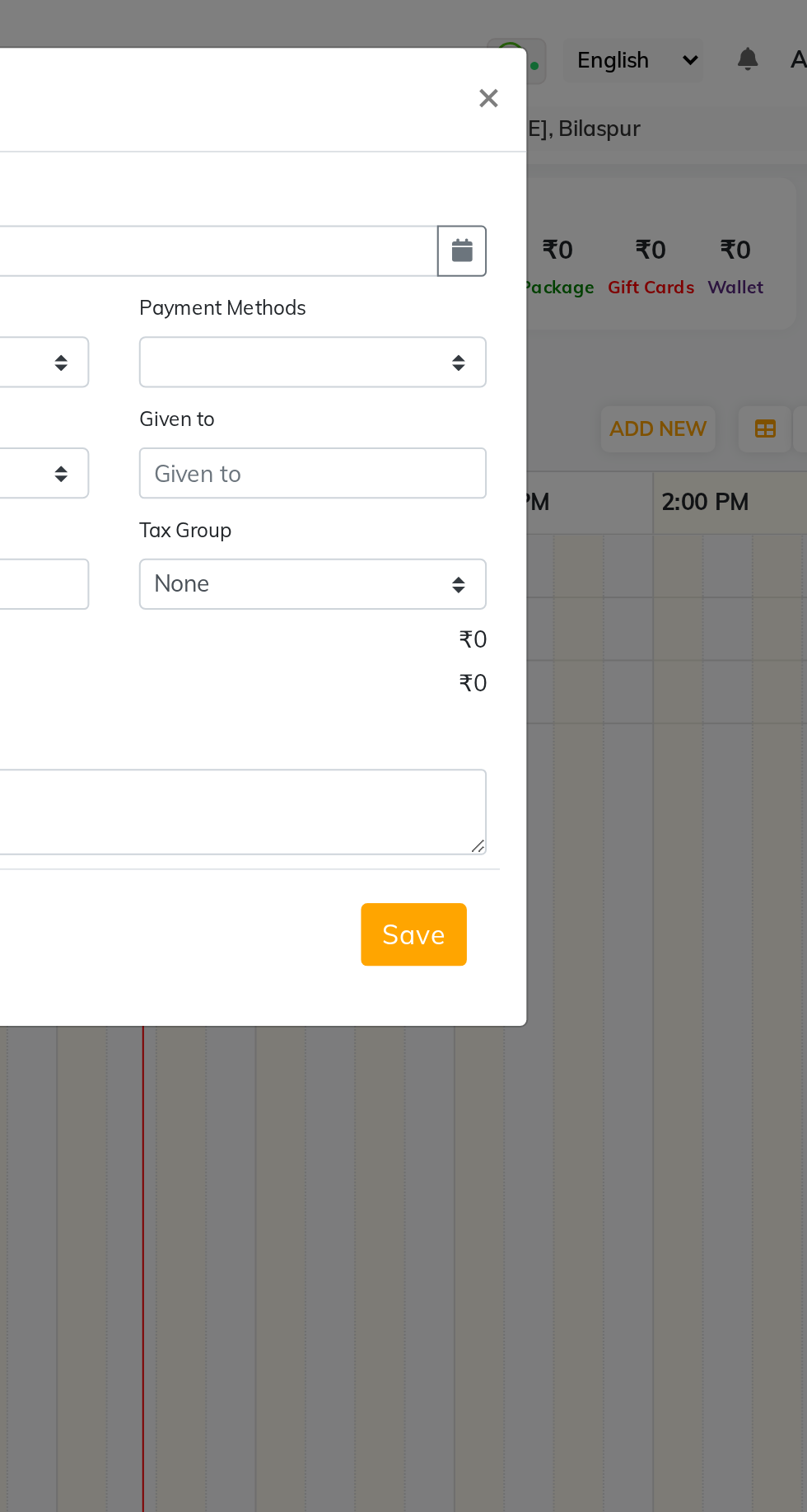
select select
select select "1"
select select "5495"
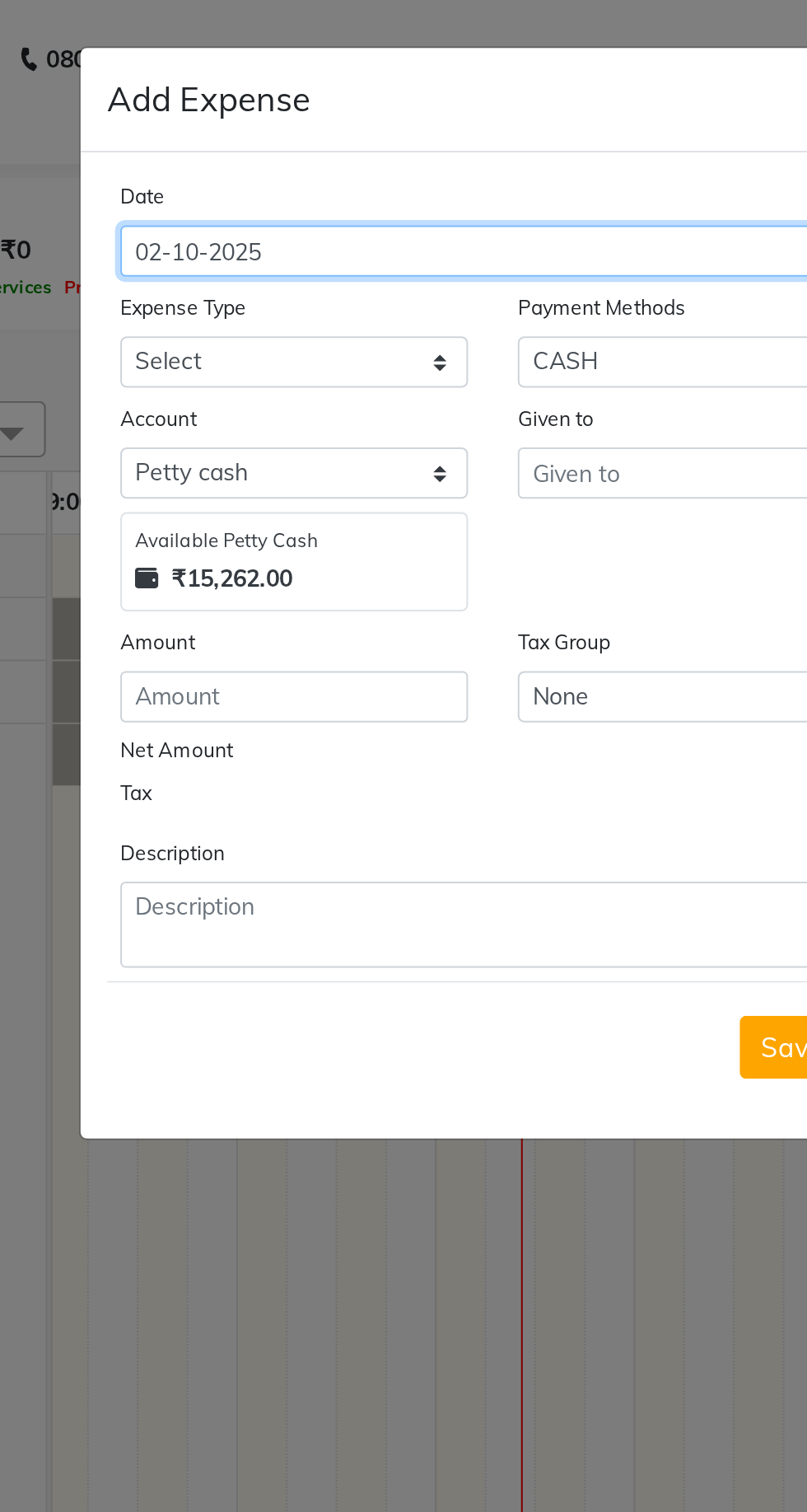
click at [280, 130] on input "02-10-2025" at bounding box center [392, 124] width 347 height 25
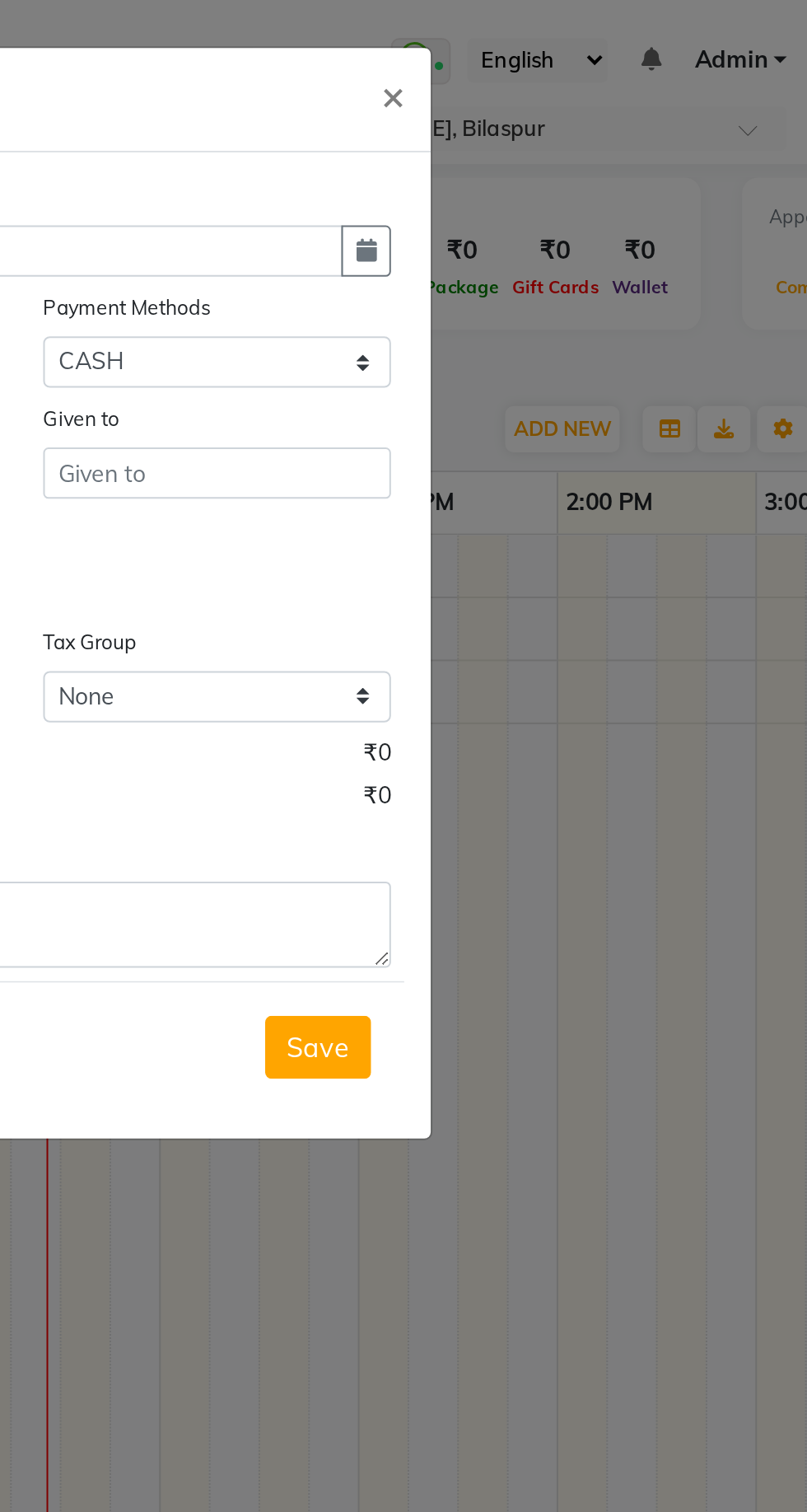
click at [577, 124] on icon "button" at bounding box center [577, 124] width 10 height 11
select select "10"
select select "2025"
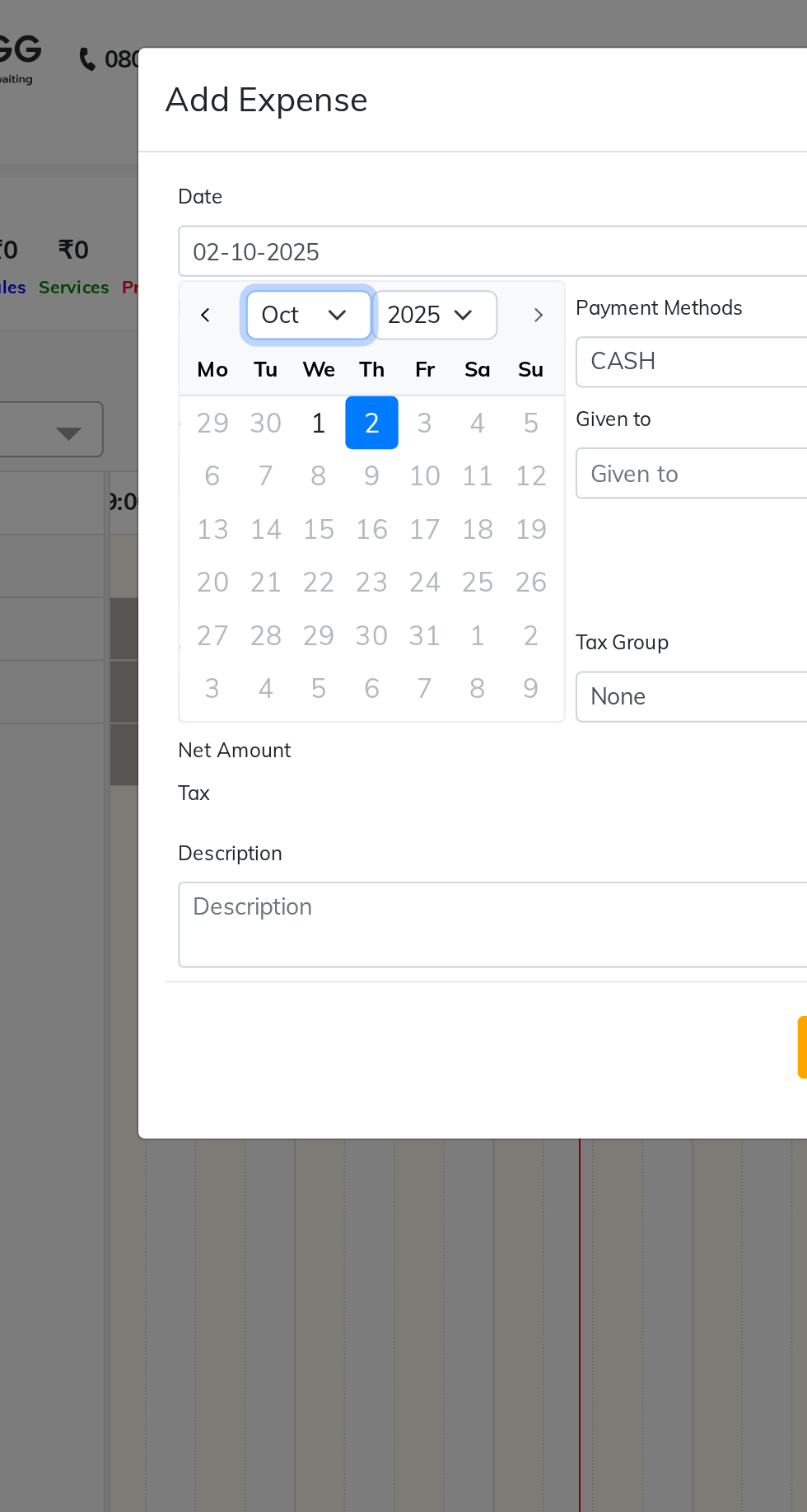
click at [300, 157] on select "Jan Feb Mar Apr May Jun Jul Aug Sep Oct" at bounding box center [283, 157] width 62 height 25
select select "9"
click at [252, 145] on select "Jan Feb Mar Apr May Jun Jul Aug Sep Oct" at bounding box center [283, 157] width 62 height 25
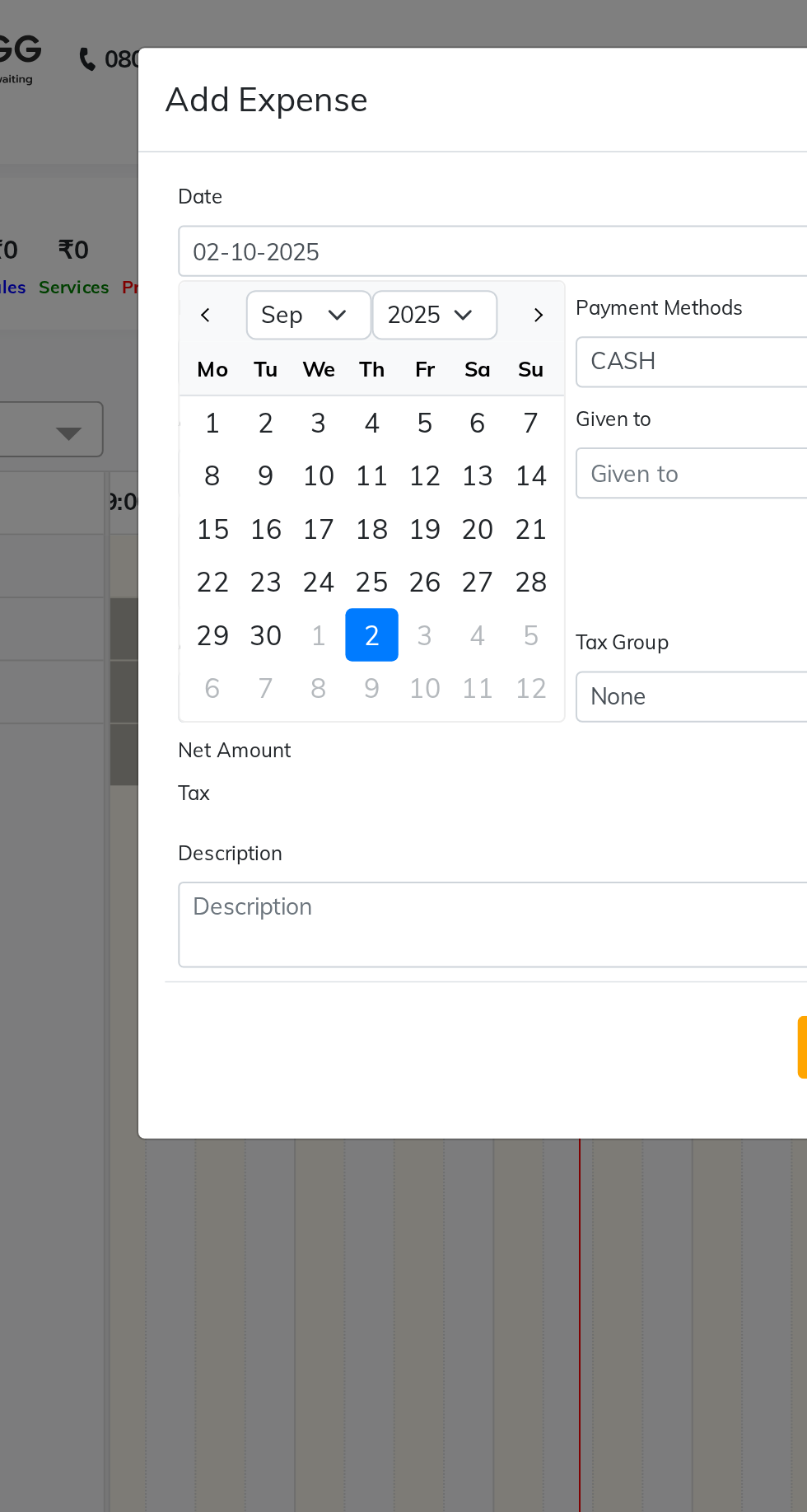
click at [292, 259] on div "17" at bounding box center [288, 263] width 26 height 26
type input "17-09-2025"
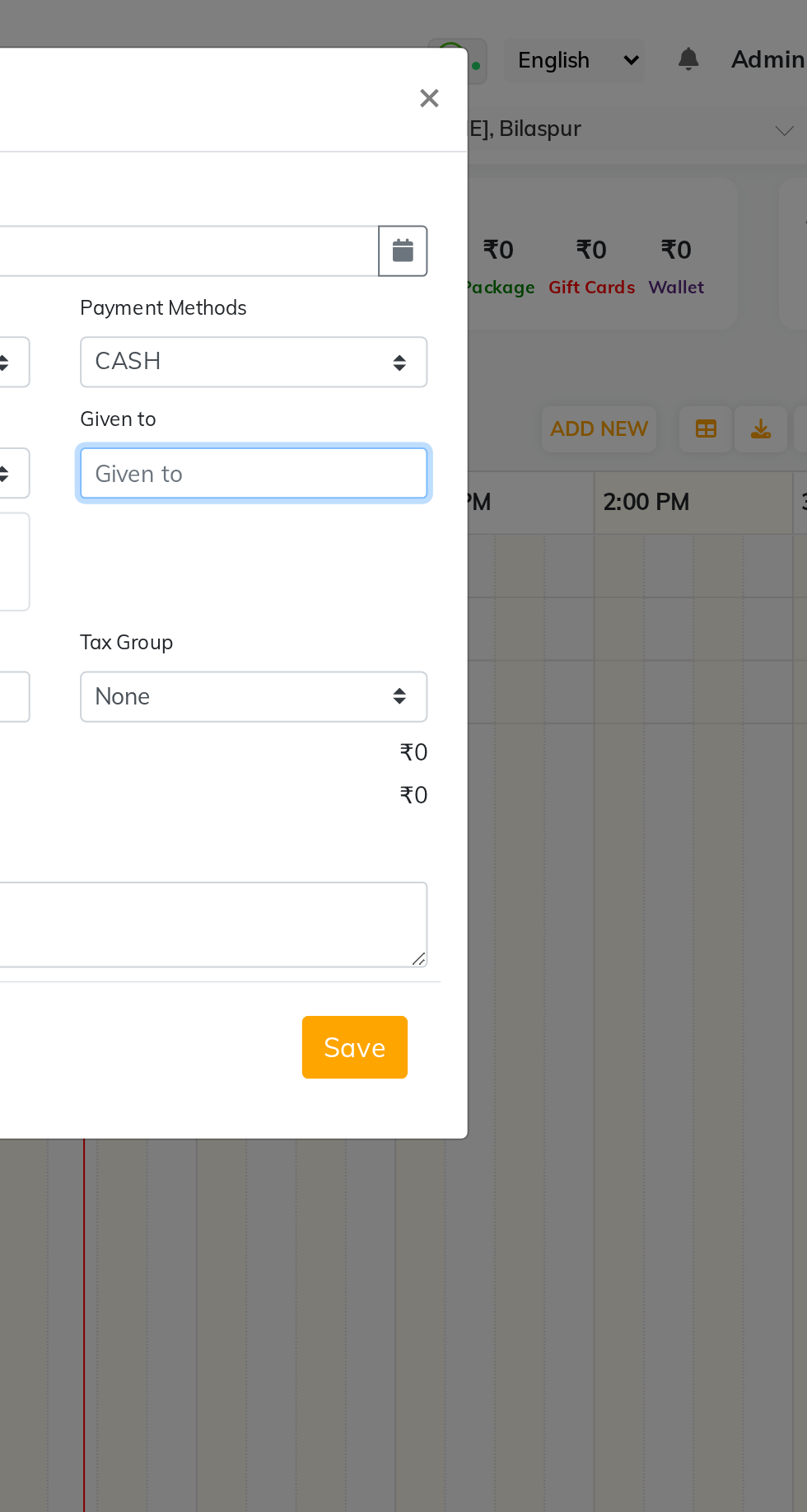
click at [523, 231] on input "text" at bounding box center [502, 235] width 173 height 25
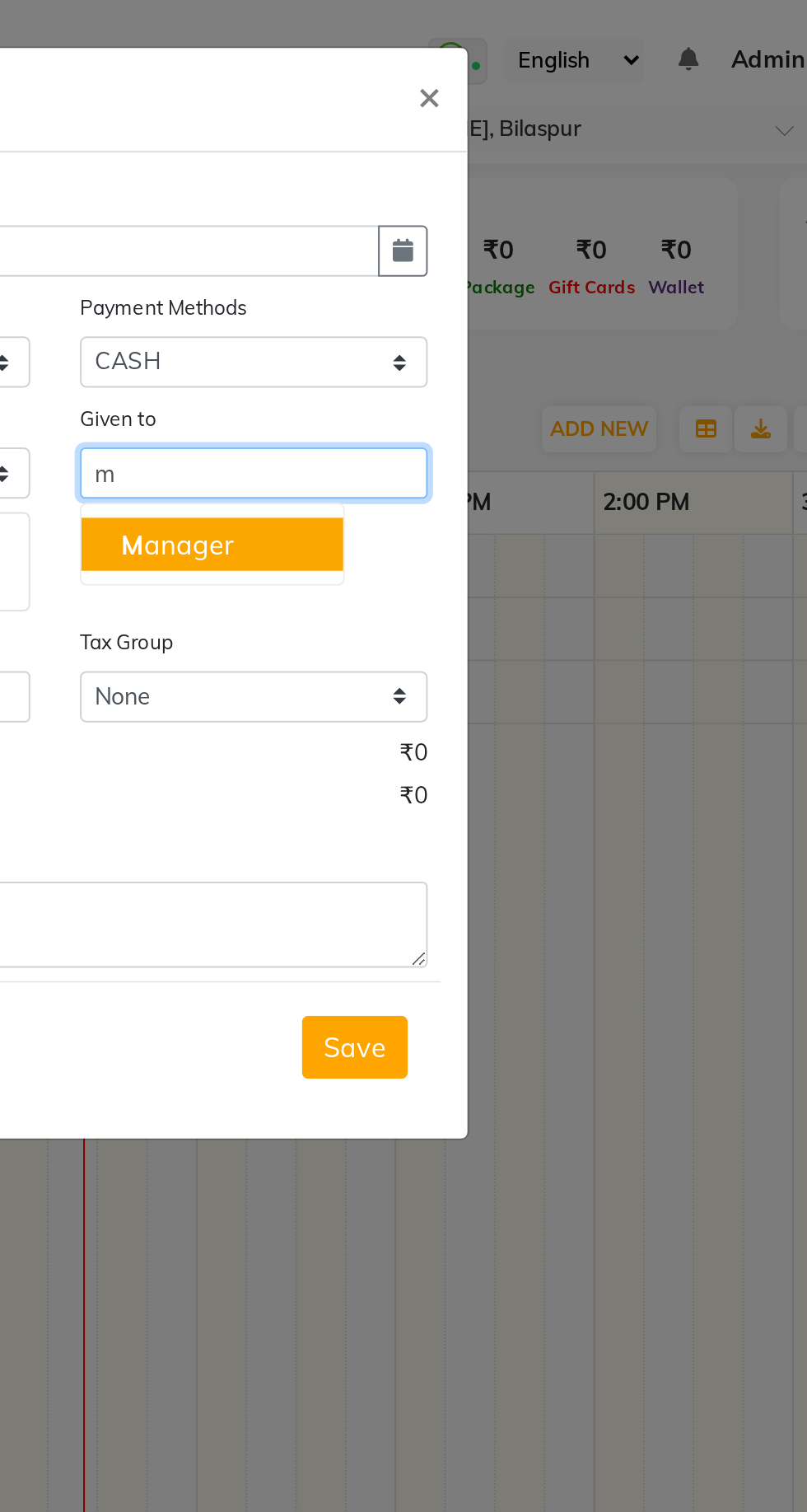
click at [516, 261] on button "M anager" at bounding box center [482, 270] width 131 height 26
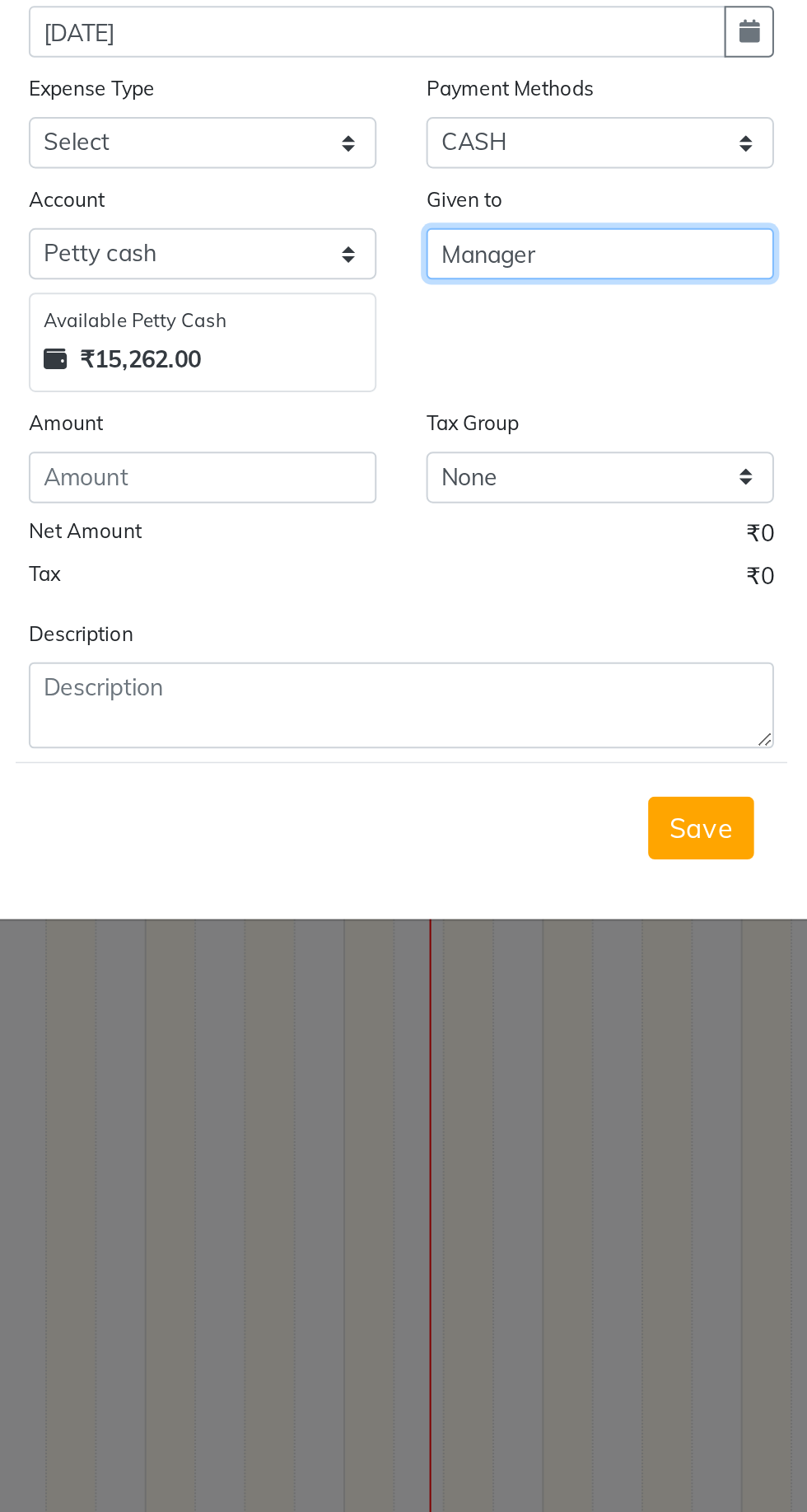
type input "Manager"
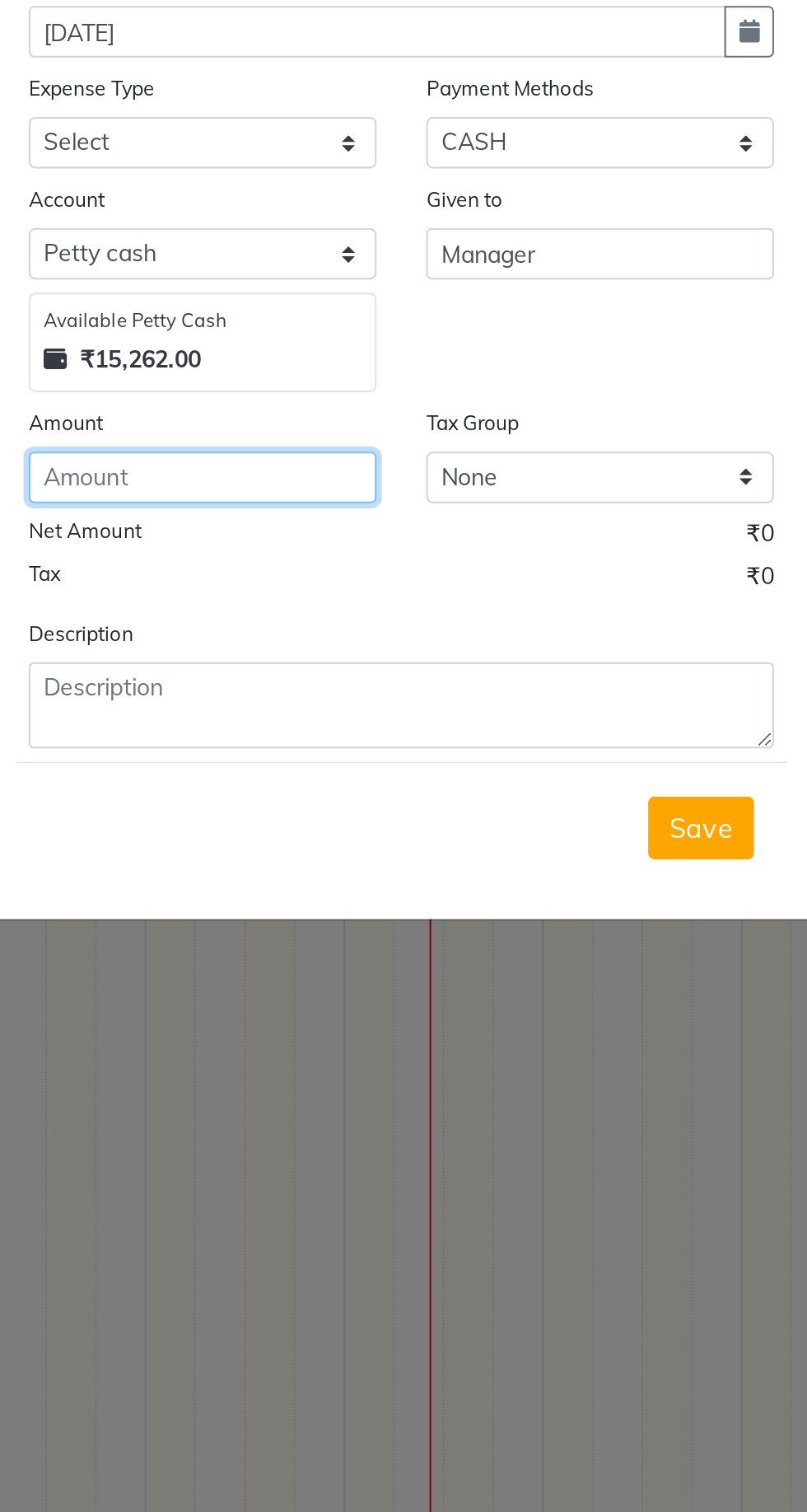
click at [334, 344] on input "number" at bounding box center [304, 346] width 173 height 25
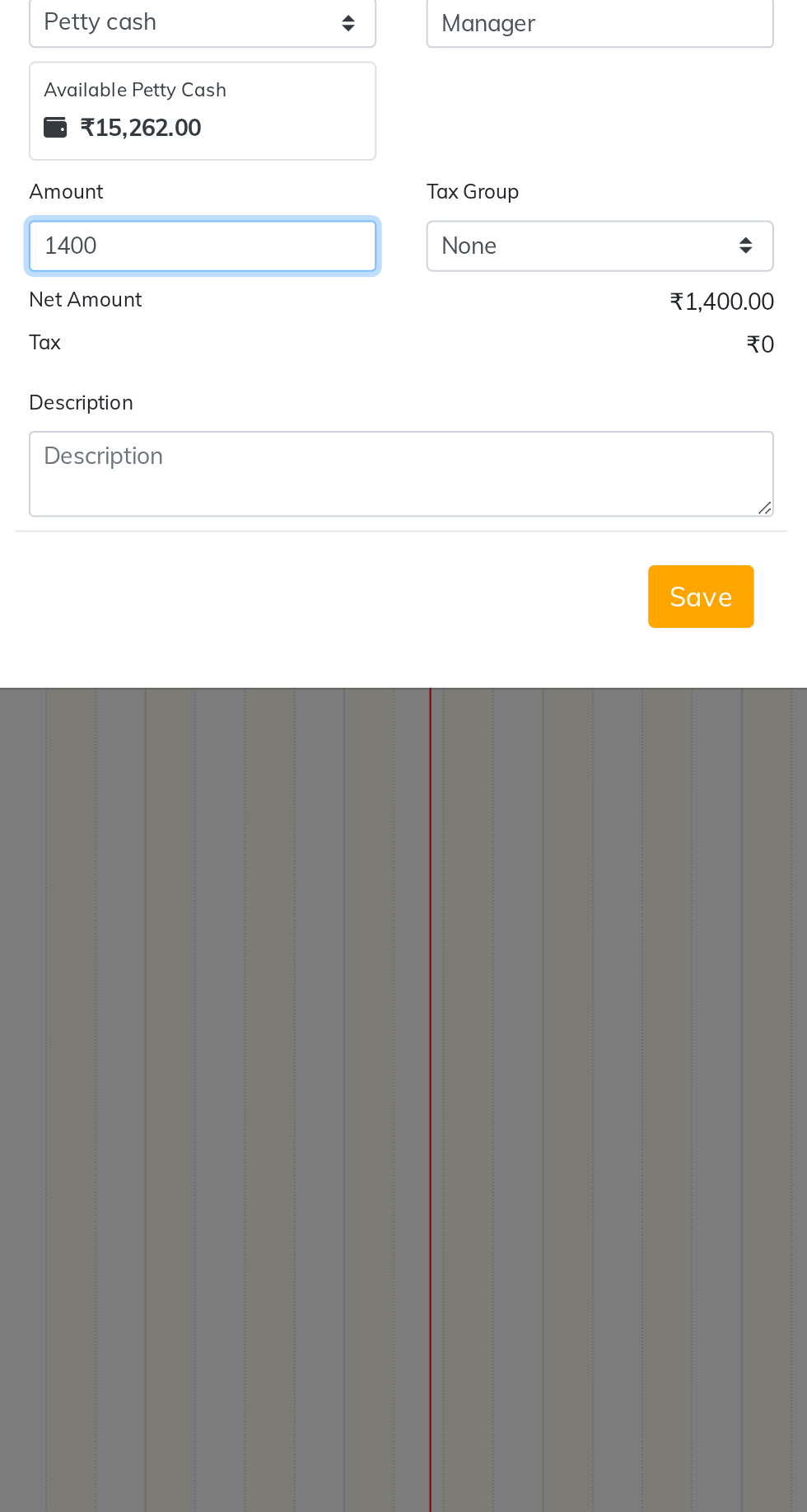
type input "1400"
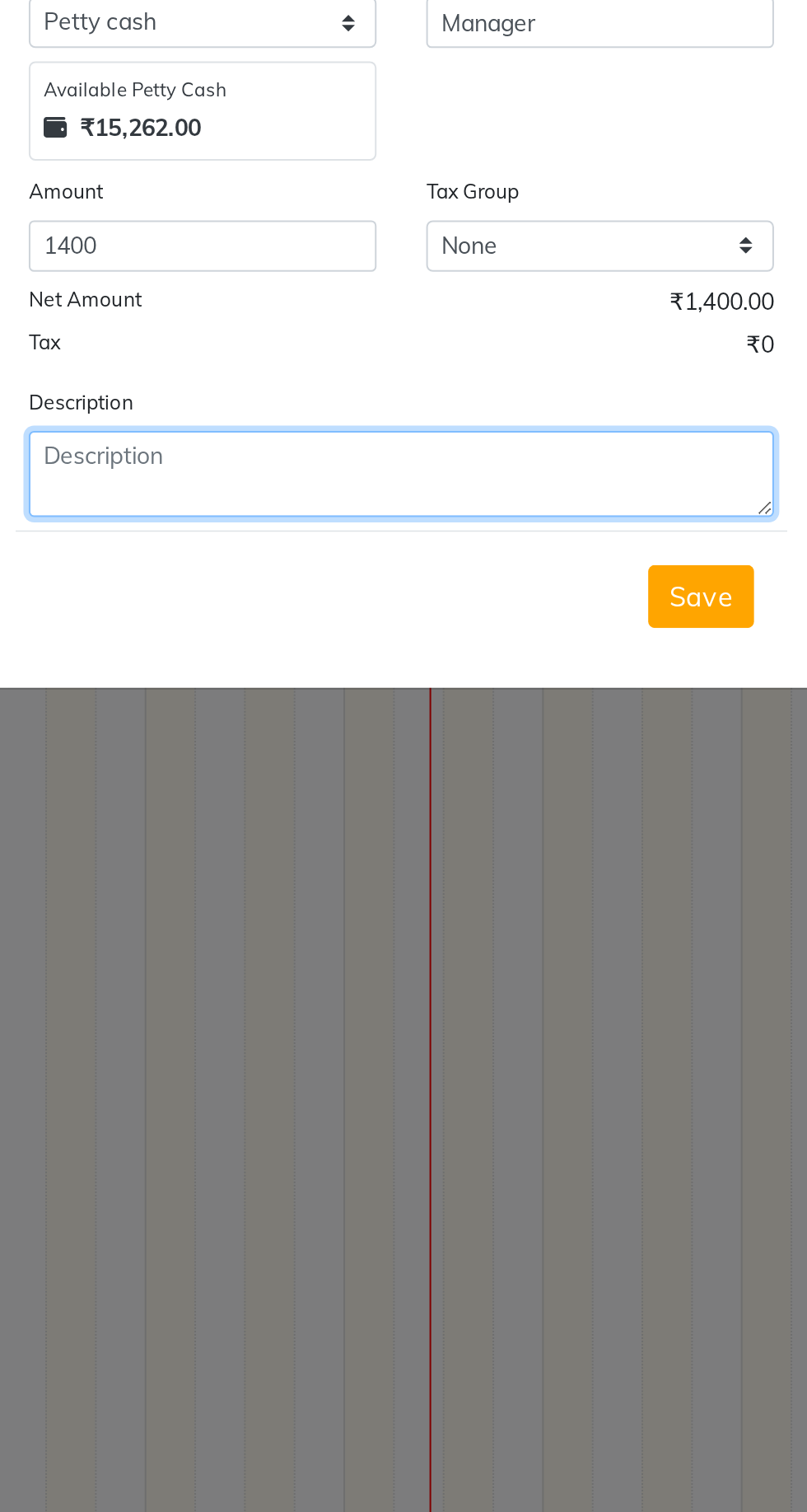
click at [393, 479] on textarea at bounding box center [403, 459] width 371 height 43
click at [359, 457] on textarea at bounding box center [403, 459] width 371 height 43
click at [360, 474] on textarea at bounding box center [403, 459] width 371 height 43
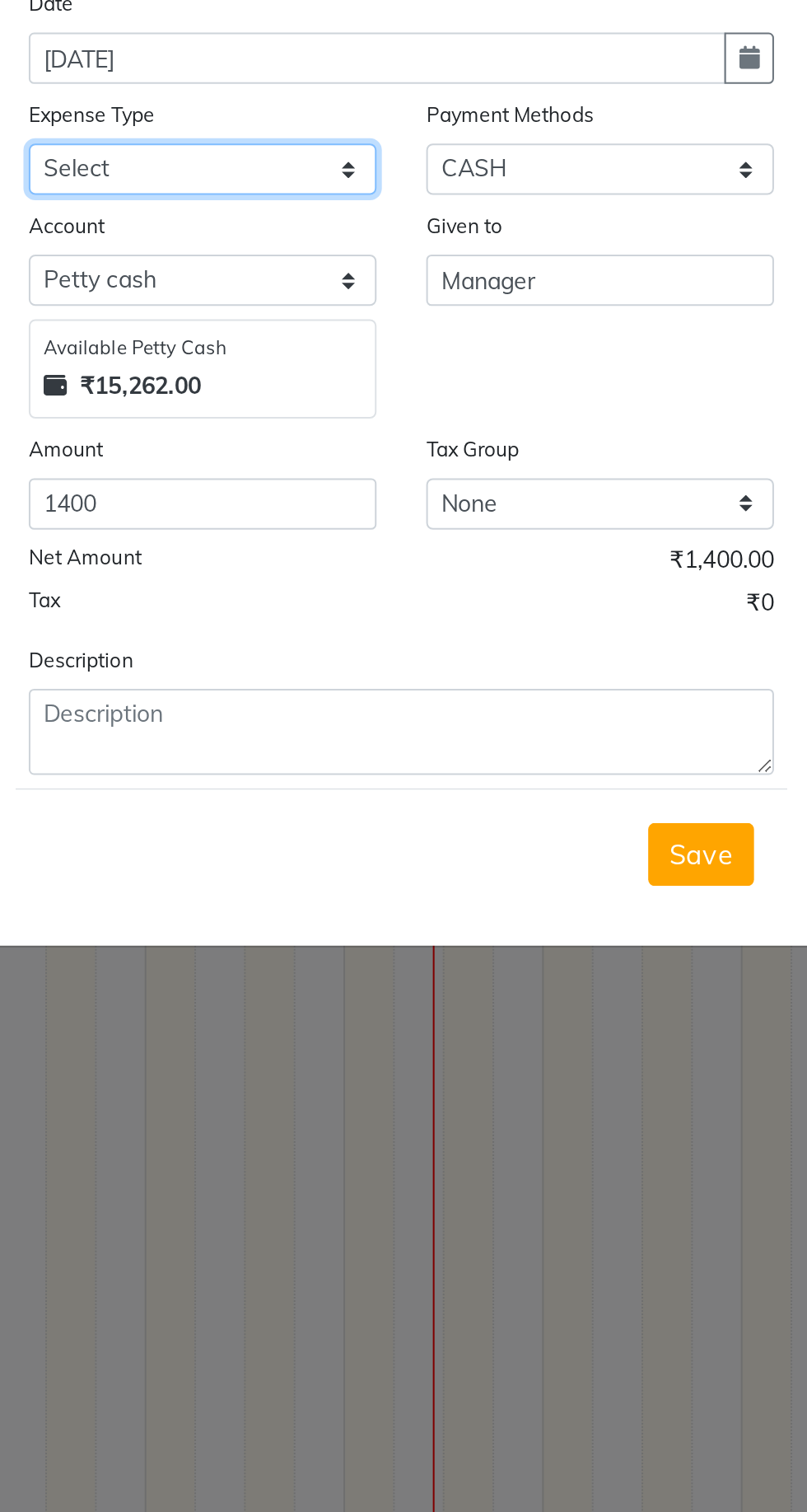
click at [346, 182] on select "Select Advance Salary Bank charges Car maintenance Cash transfer to bank Cash t…" at bounding box center [304, 180] width 173 height 25
select select "18"
click at [218, 167] on select "Select Advance Salary Bank charges Car maintenance Cash transfer to bank Cash t…" at bounding box center [304, 180] width 173 height 25
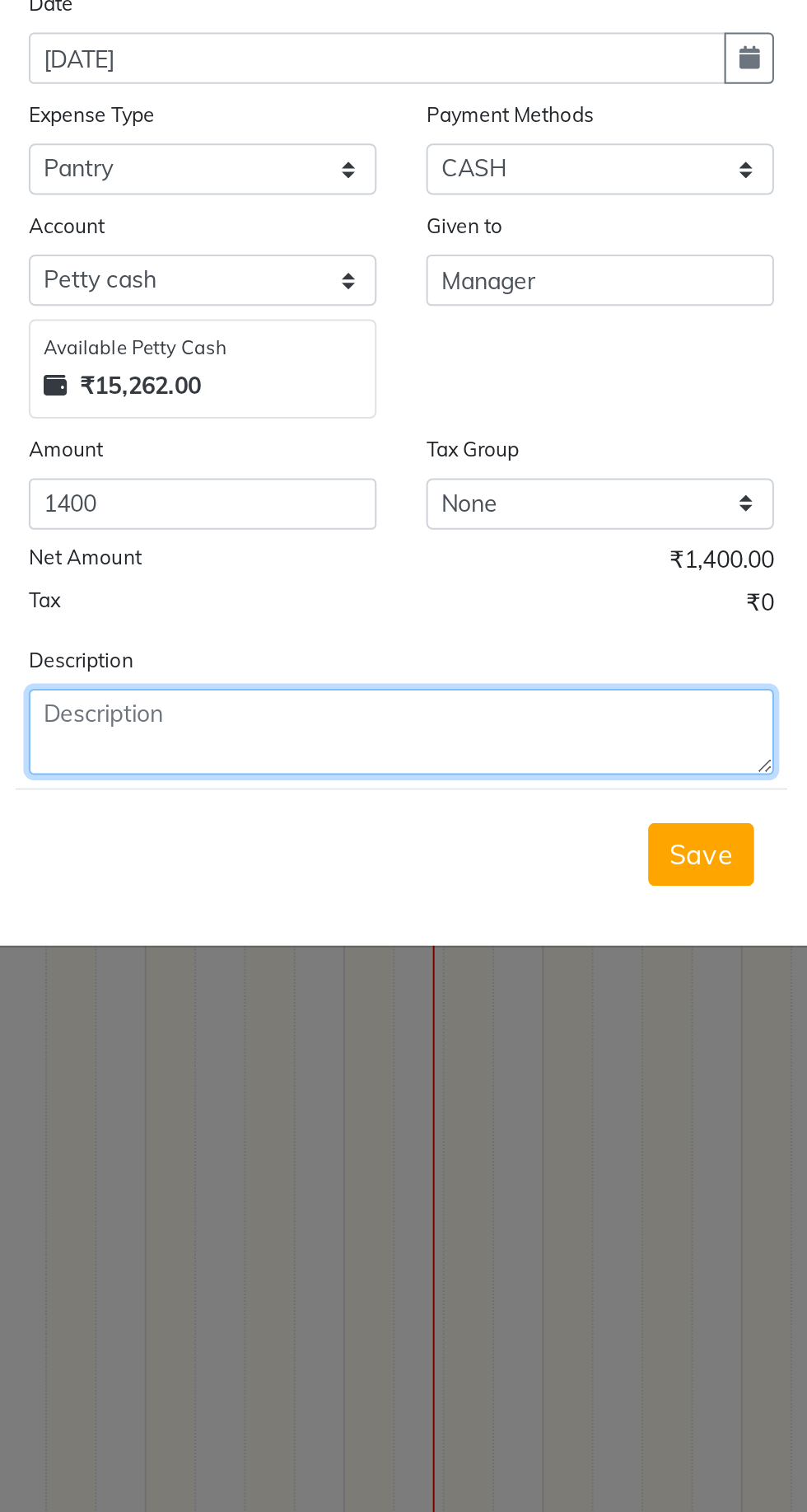
click at [365, 459] on textarea at bounding box center [403, 459] width 371 height 43
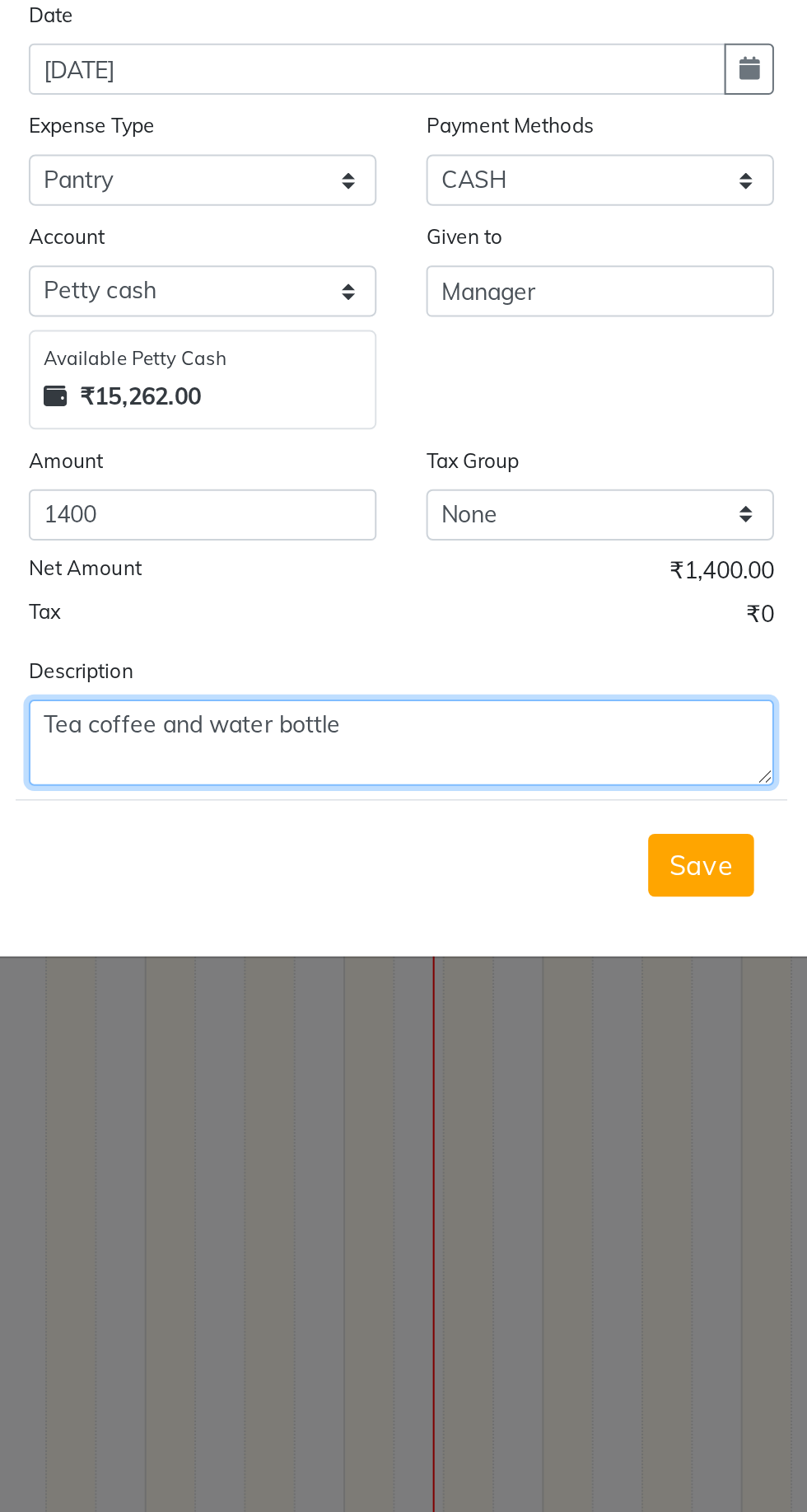
type textarea "Tea coffee and water bottle"
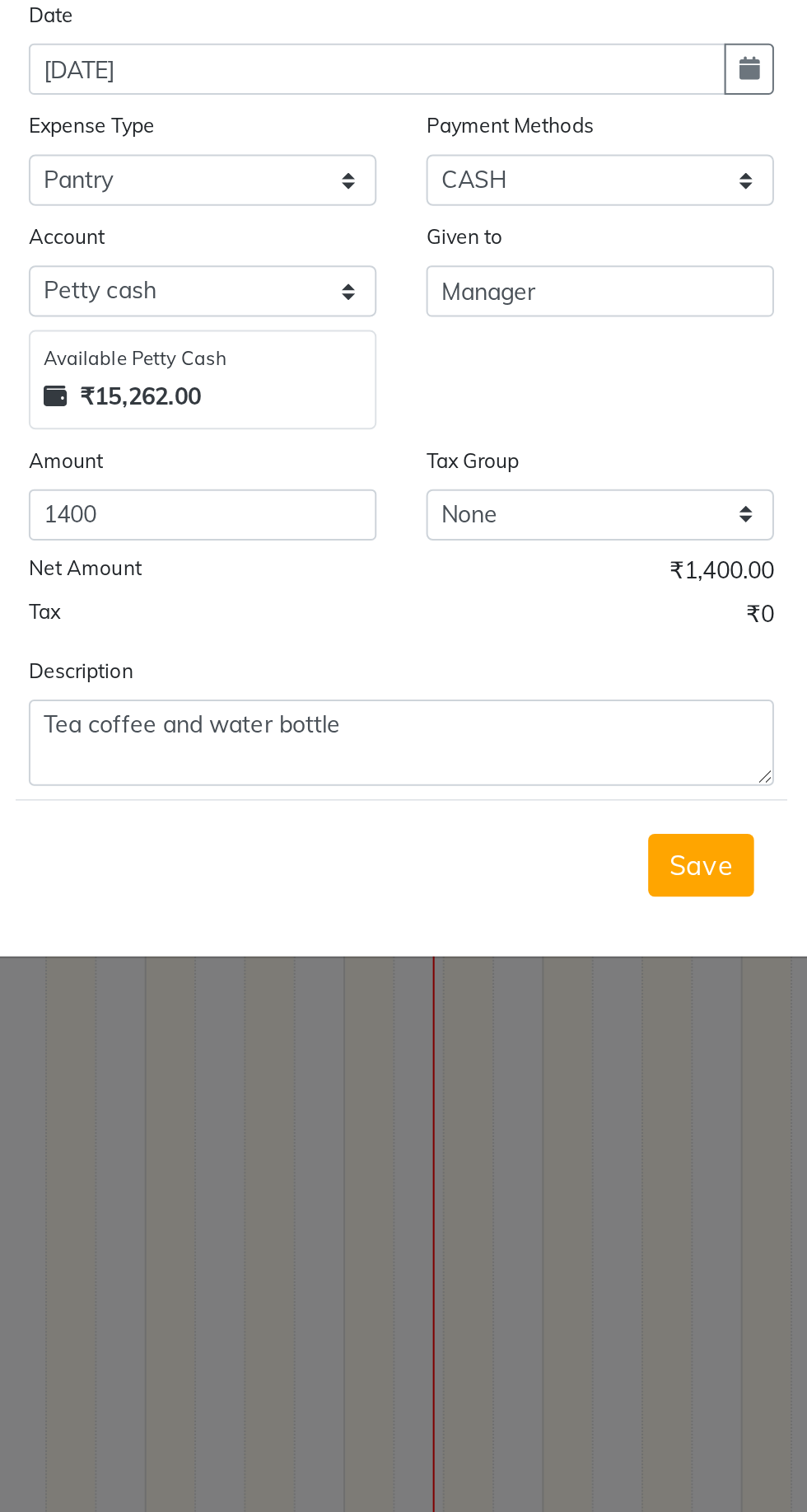
click at [556, 525] on span "Save" at bounding box center [553, 521] width 32 height 17
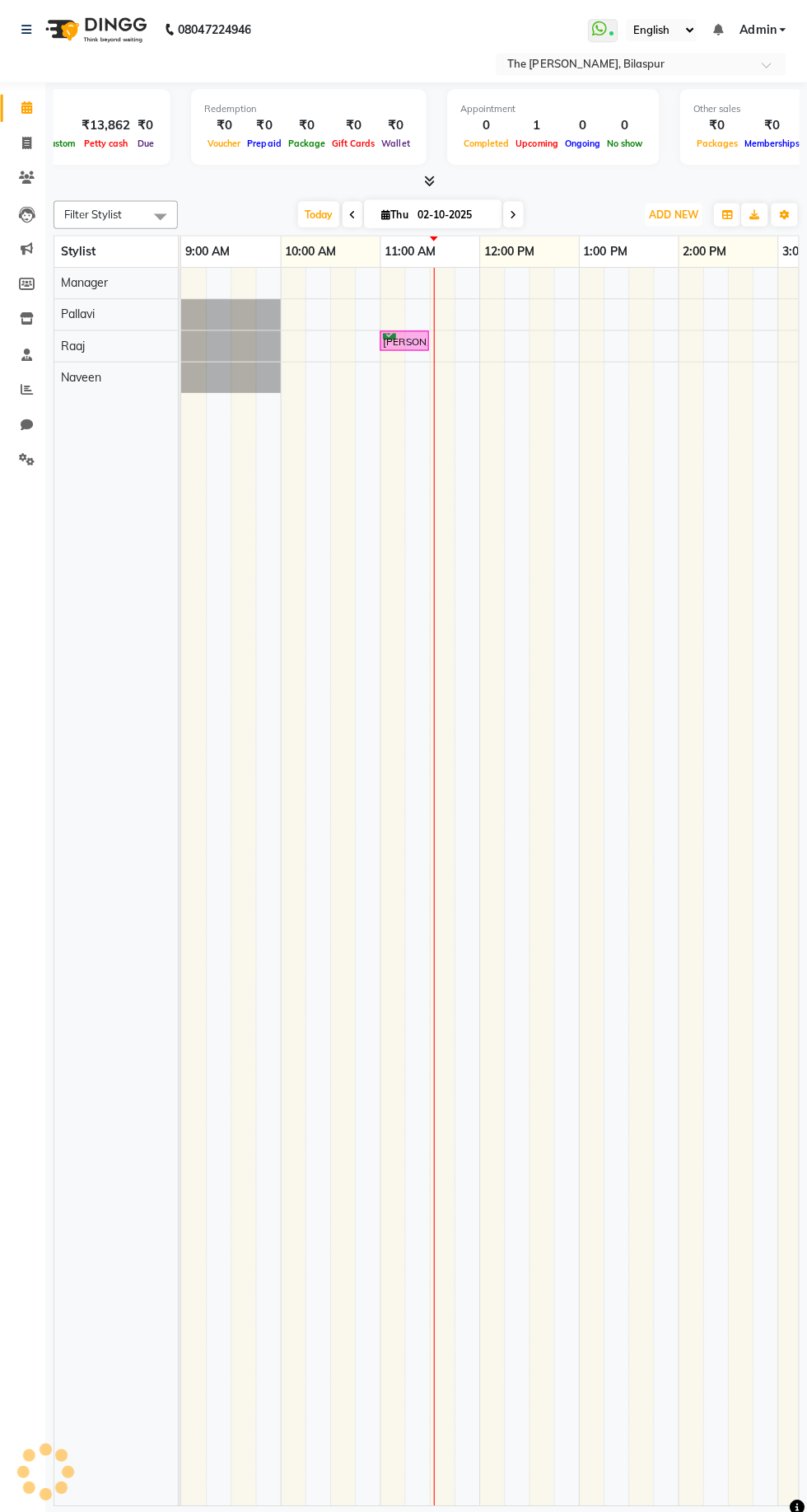
click at [672, 213] on span "ADD NEW" at bounding box center [674, 213] width 48 height 12
click at [653, 366] on div "Add Appointment Add Invoice Add Expense Add Attendance Add Client Add Transacti…" at bounding box center [637, 298] width 131 height 144
click at [656, 216] on span "ADD NEW" at bounding box center [674, 213] width 48 height 12
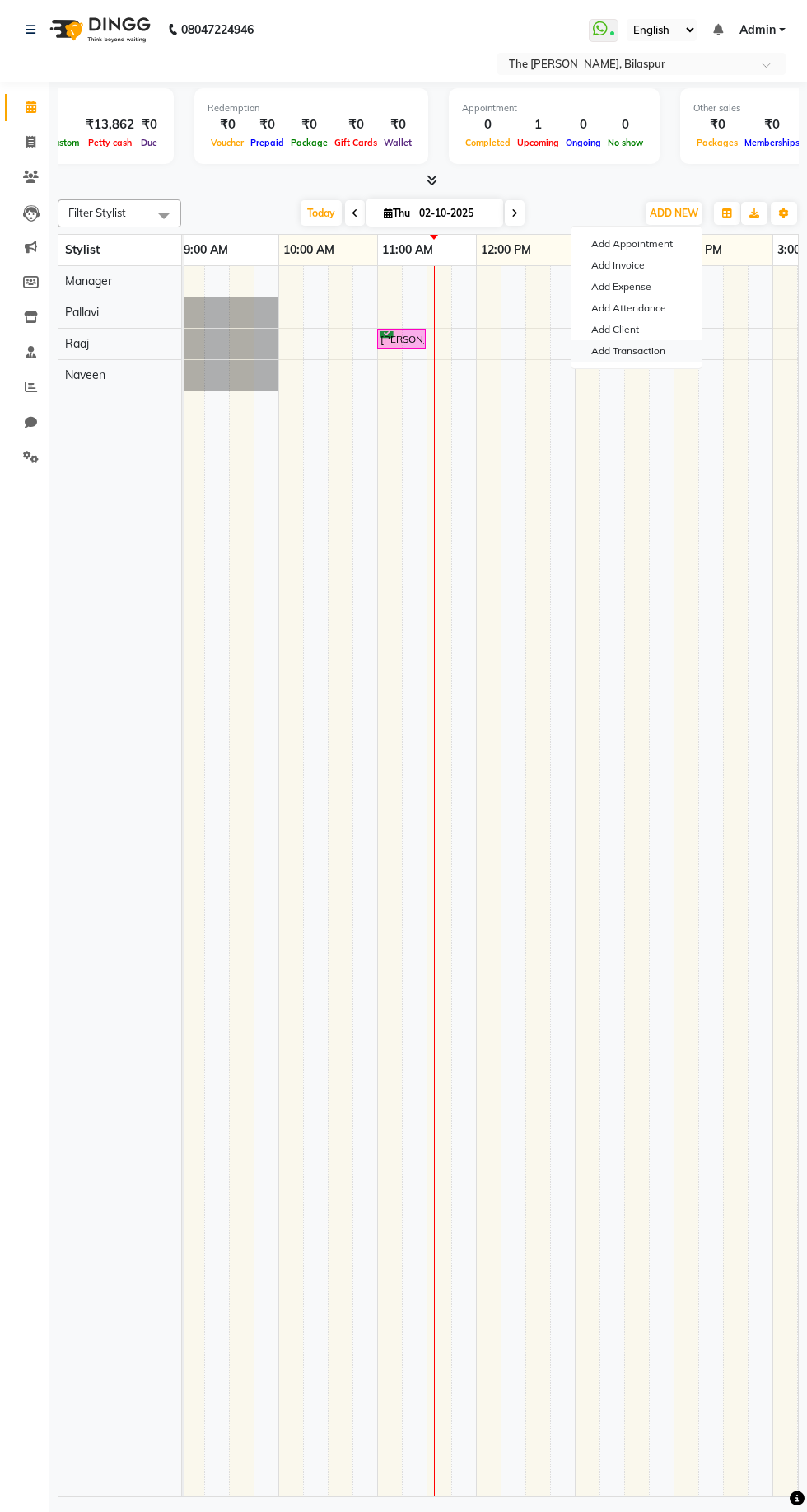
click at [655, 355] on link "Add Transaction" at bounding box center [637, 351] width 131 height 21
select select "direct"
select select
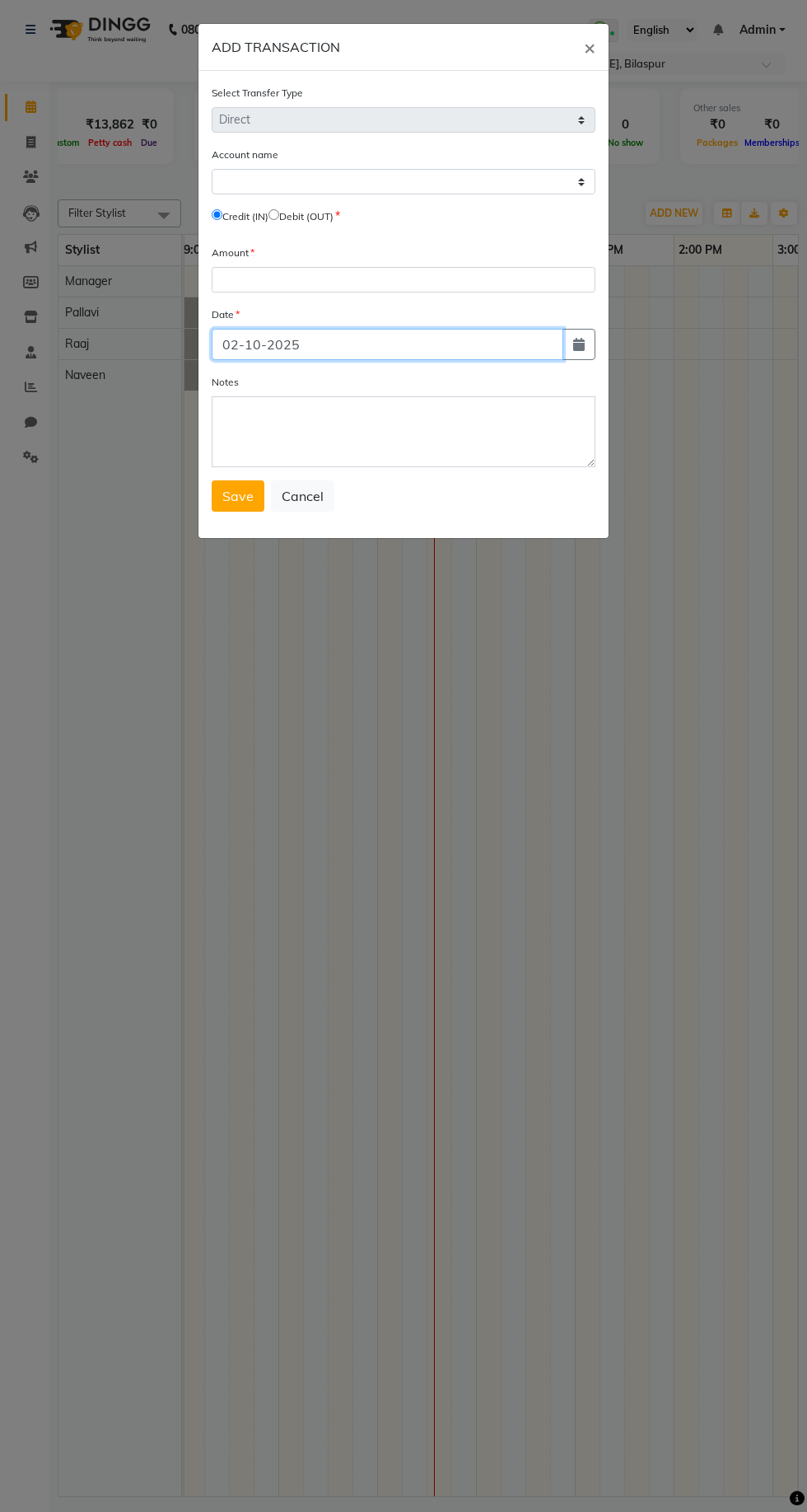
click at [308, 353] on input "02-10-2025" at bounding box center [387, 344] width 351 height 32
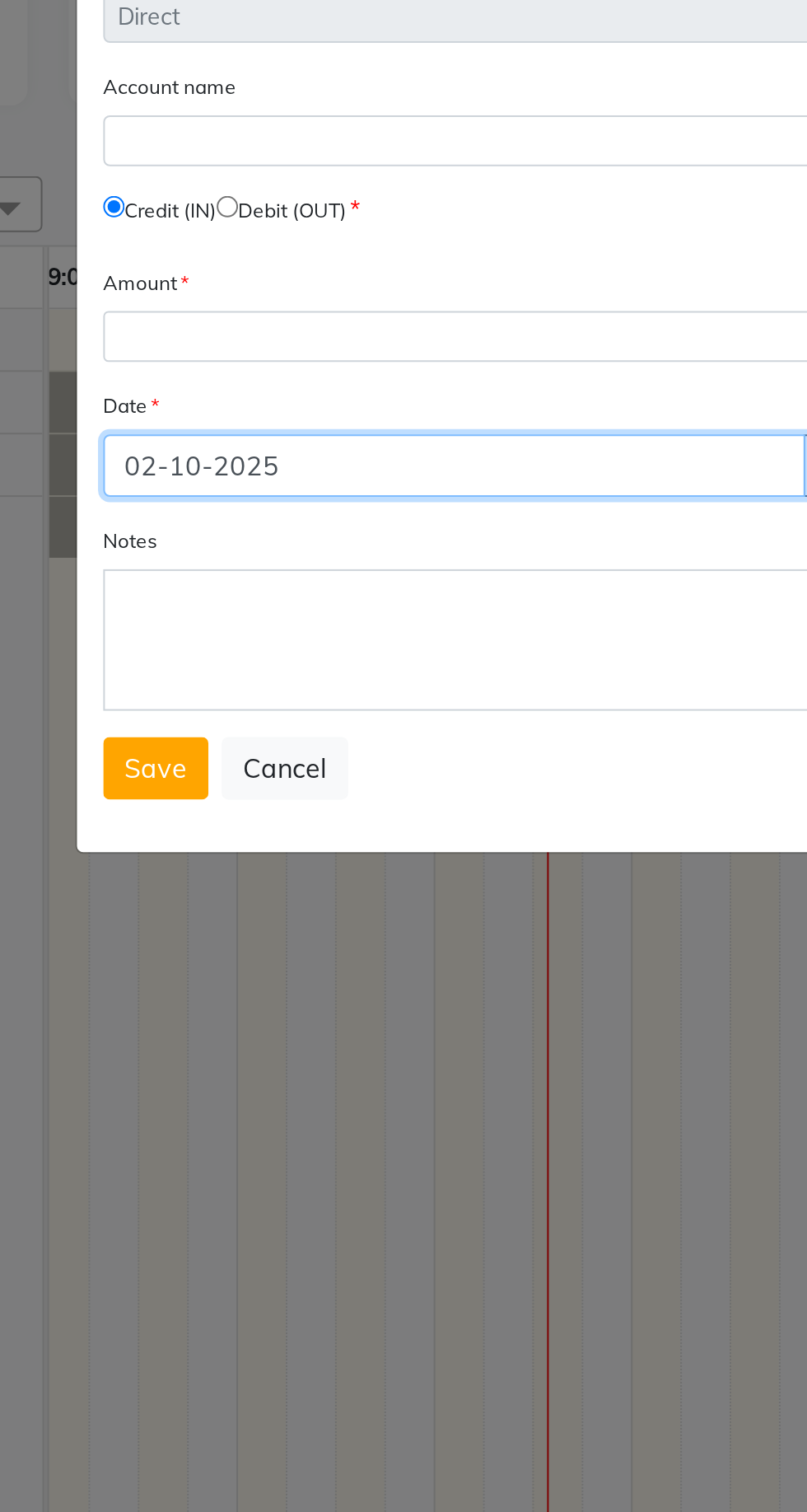
click at [240, 350] on input "02-10-2025" at bounding box center [387, 344] width 351 height 32
type input "01-10-2025"
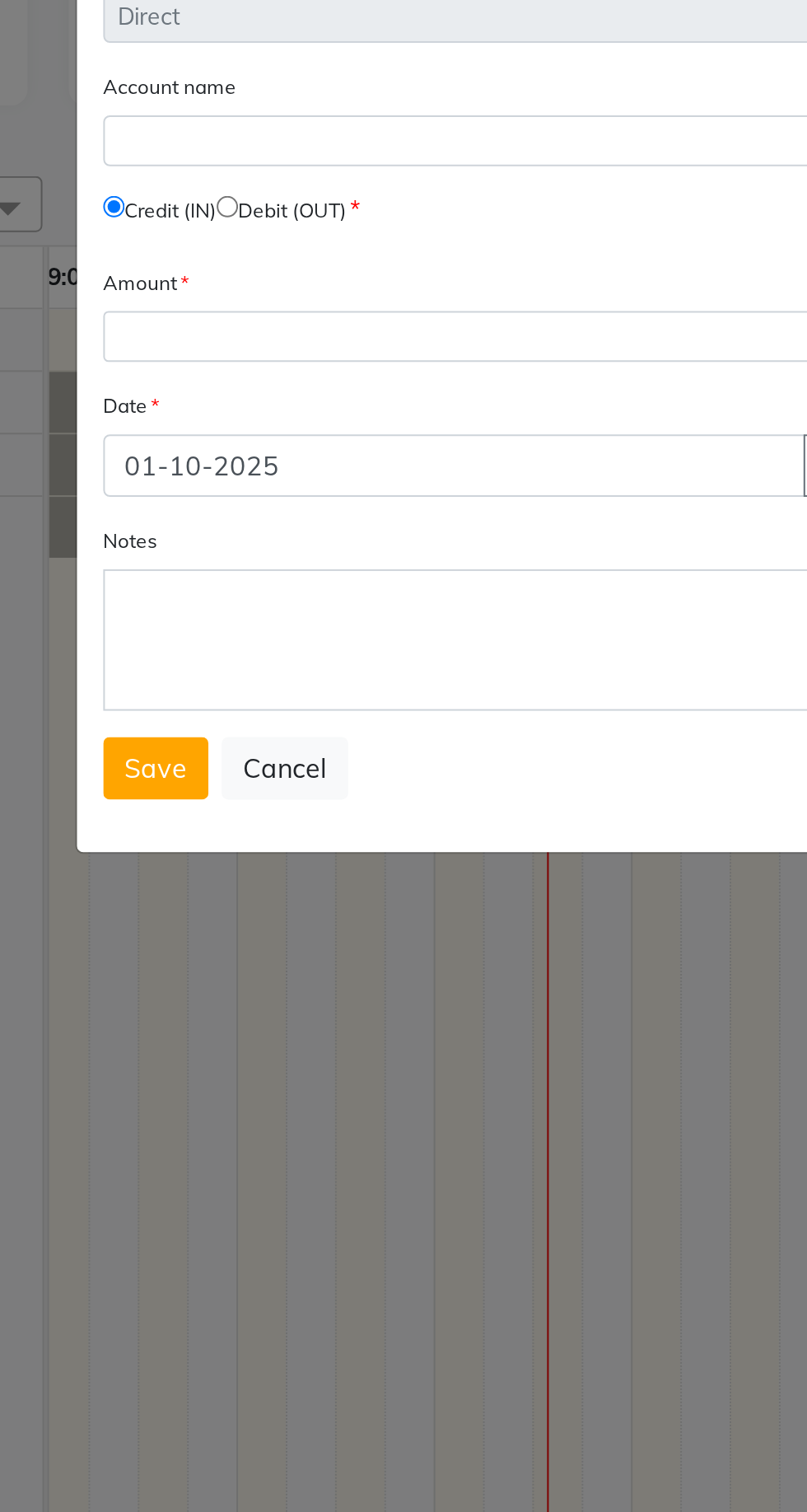
click at [280, 217] on input "radio" at bounding box center [274, 215] width 11 height 11
radio input "true"
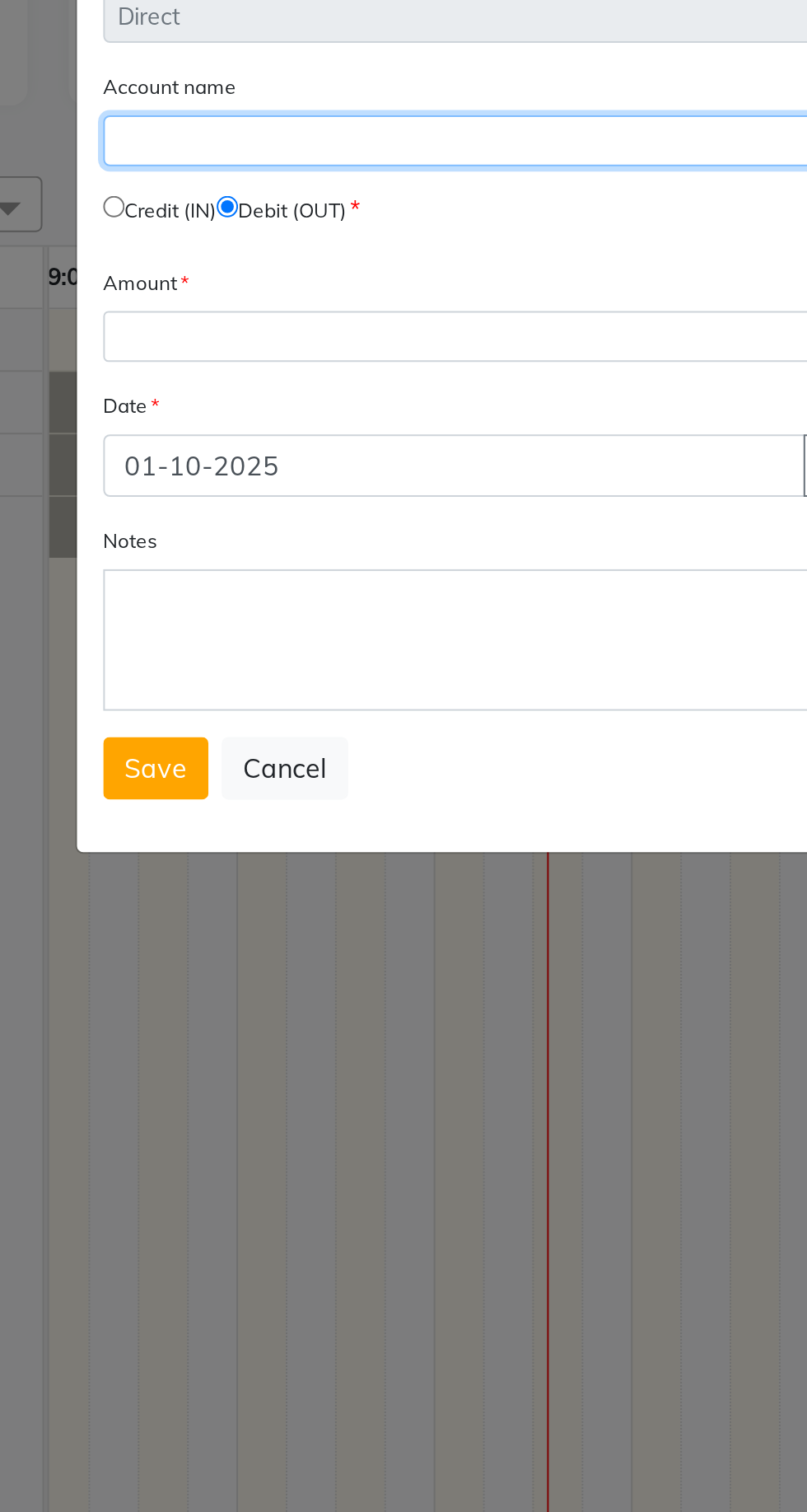
click at [361, 184] on select "Select [PERSON_NAME] Cash Icici" at bounding box center [404, 181] width 384 height 25
select select "5495"
click at [212, 169] on select "Select [PERSON_NAME] Cash Icici" at bounding box center [404, 181] width 384 height 25
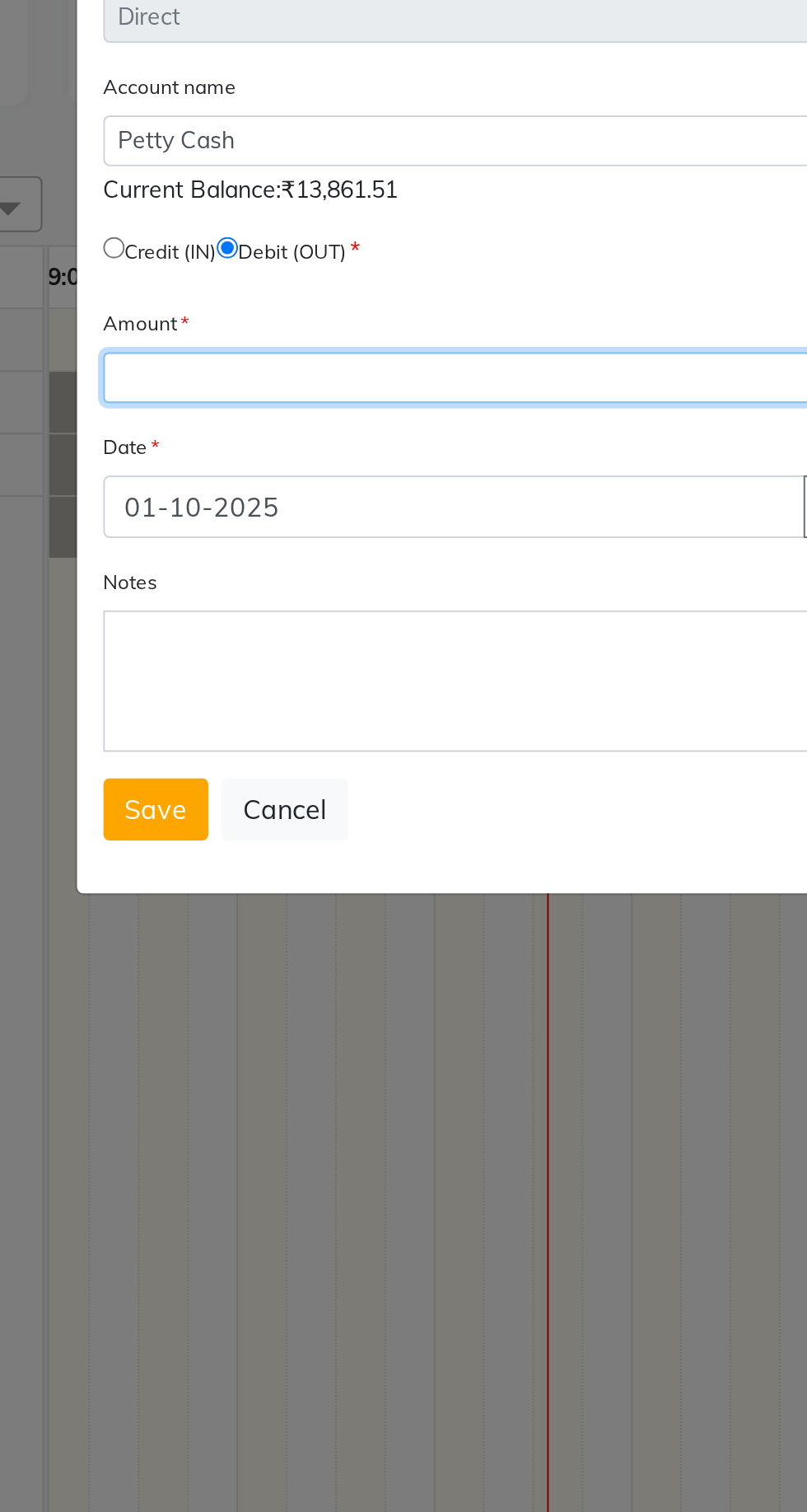
click at [360, 308] on input "number" at bounding box center [404, 300] width 384 height 25
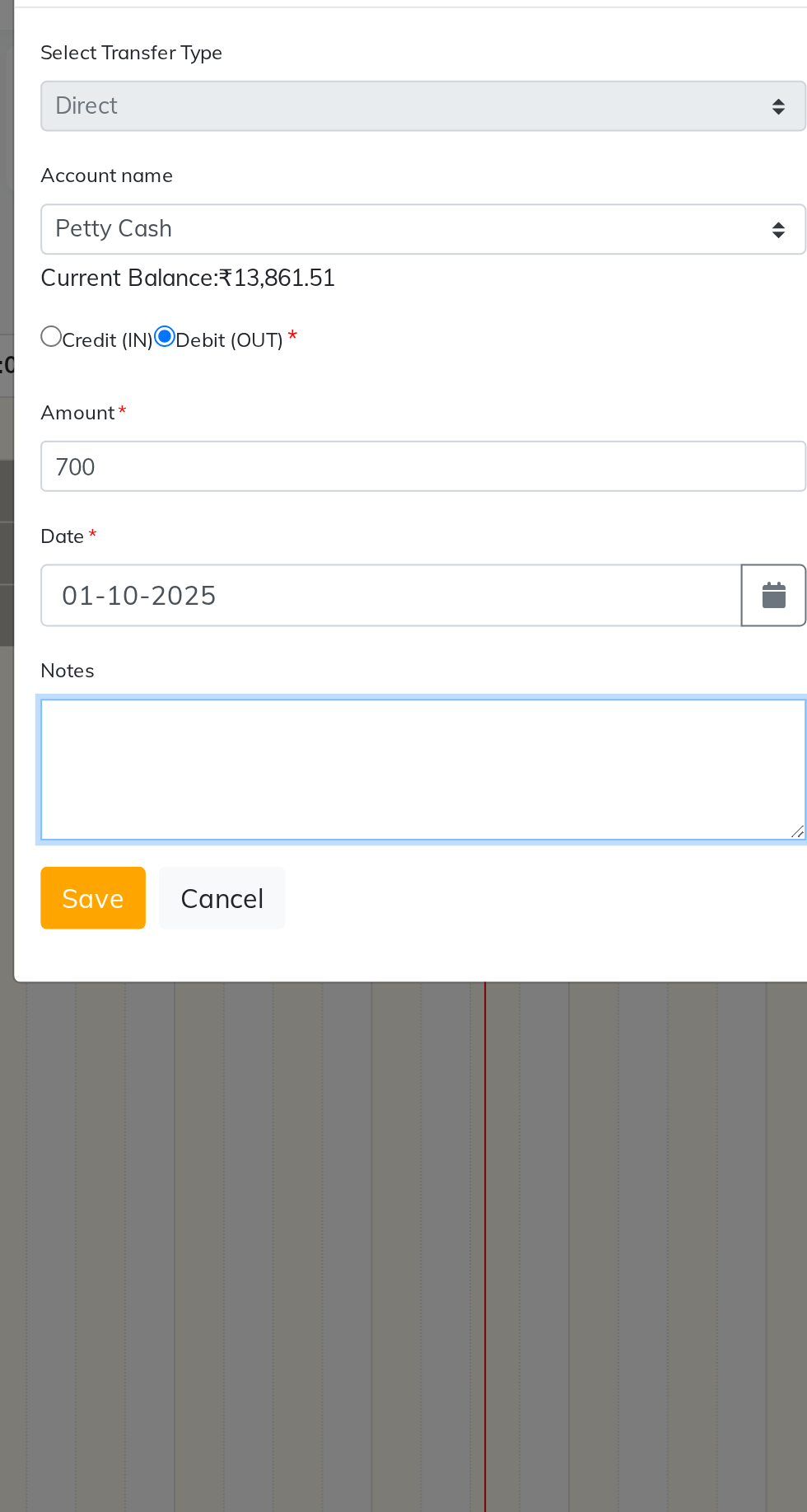
click at [422, 444] on textarea "Notes" at bounding box center [404, 452] width 384 height 71
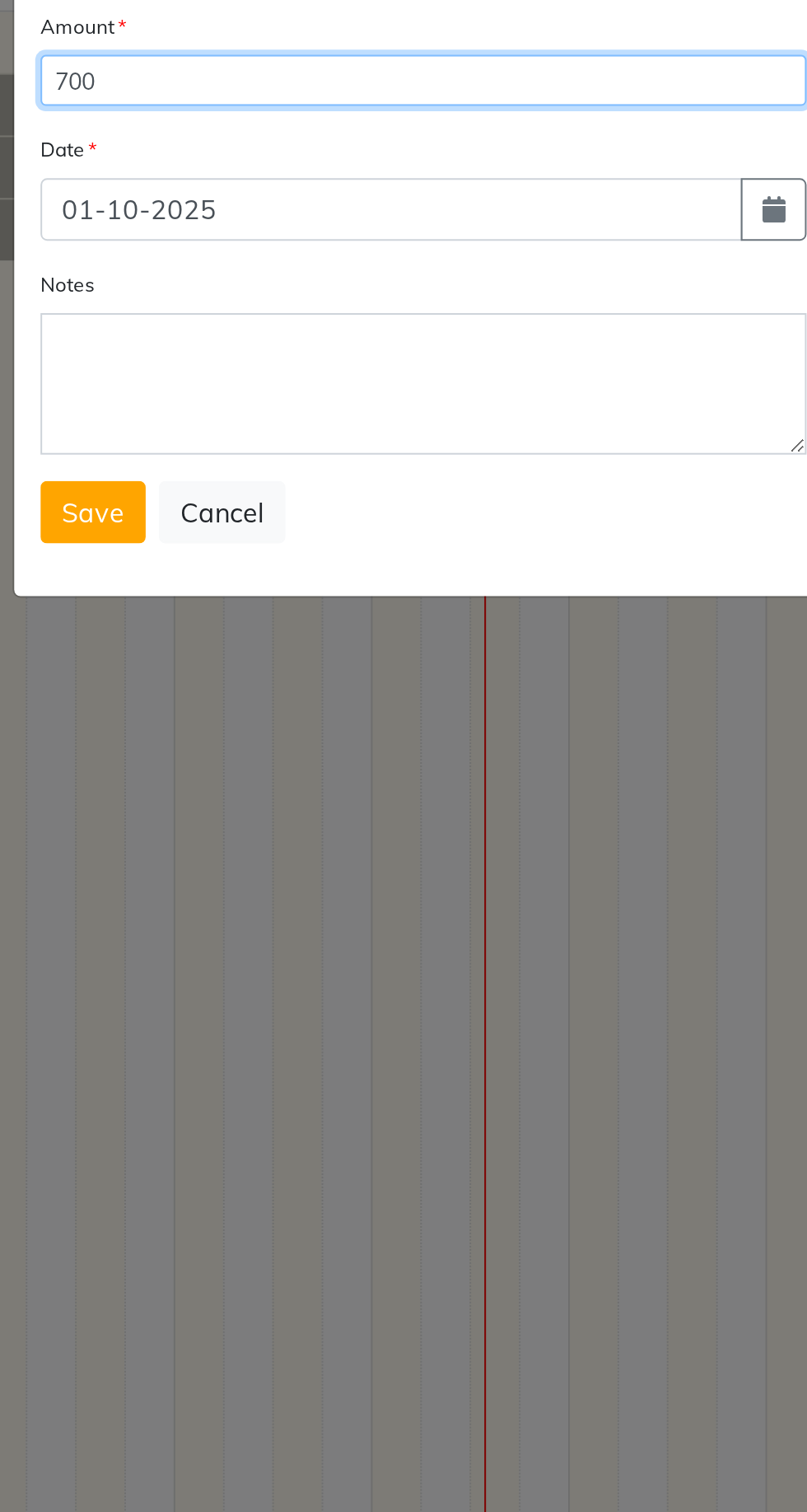
click at [224, 305] on input "700" at bounding box center [404, 300] width 384 height 25
click at [234, 302] on input "700" at bounding box center [404, 300] width 384 height 25
click at [284, 303] on input "700" at bounding box center [404, 300] width 384 height 25
type input "1700"
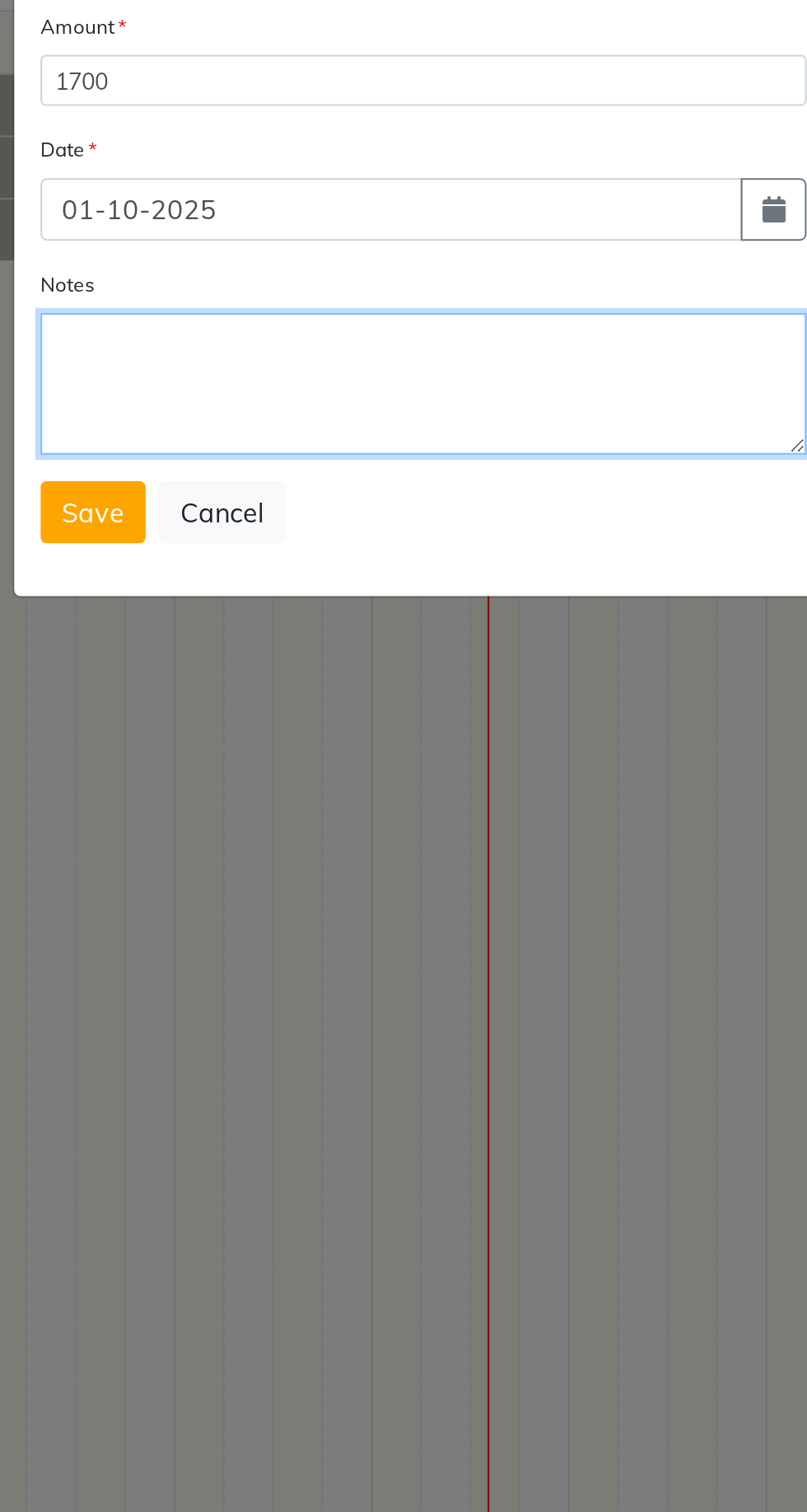
click at [310, 444] on textarea "Notes" at bounding box center [404, 452] width 384 height 71
type textarea "C"
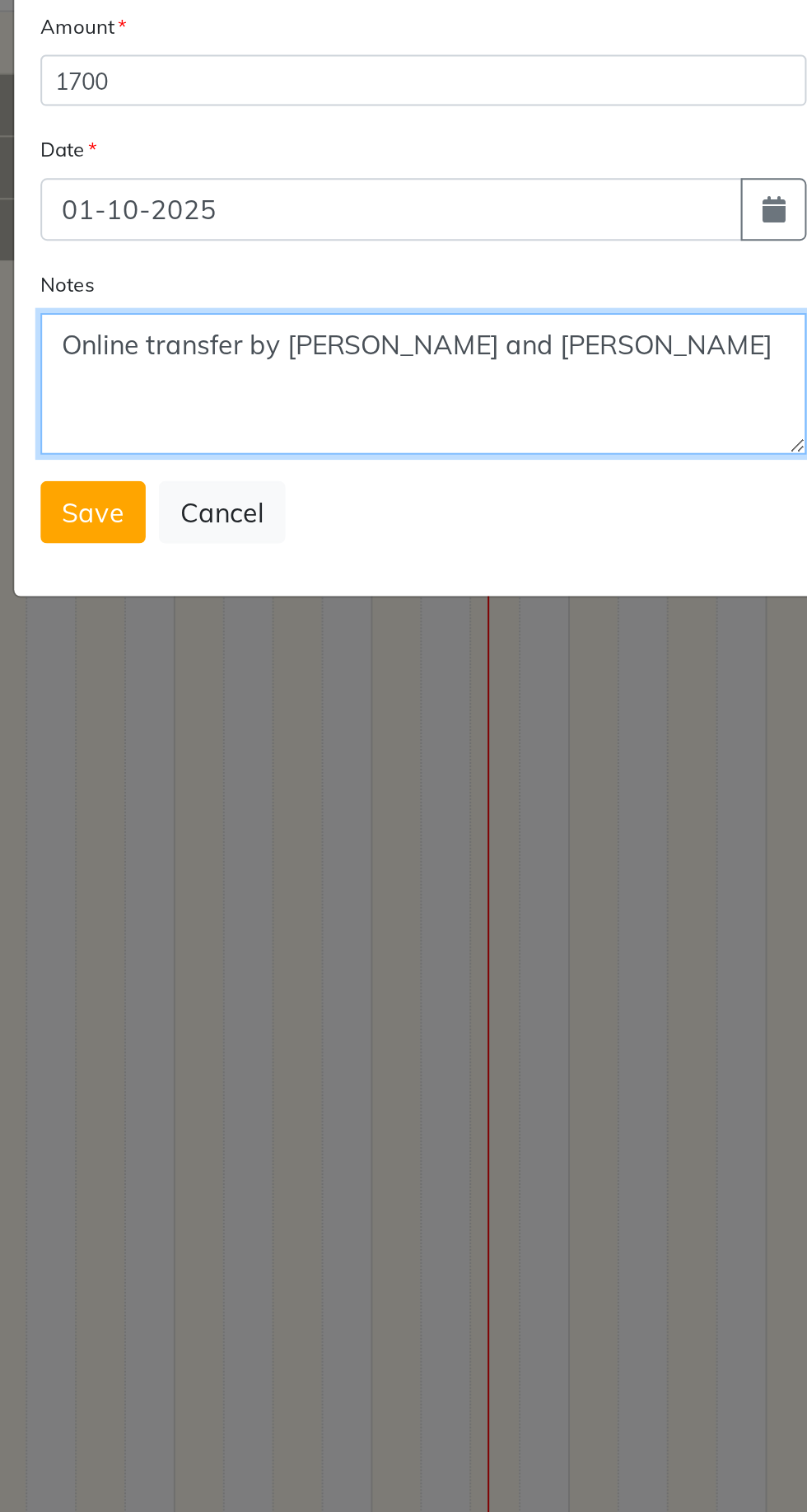
type textarea "Online transfer by [PERSON_NAME] and [PERSON_NAME]"
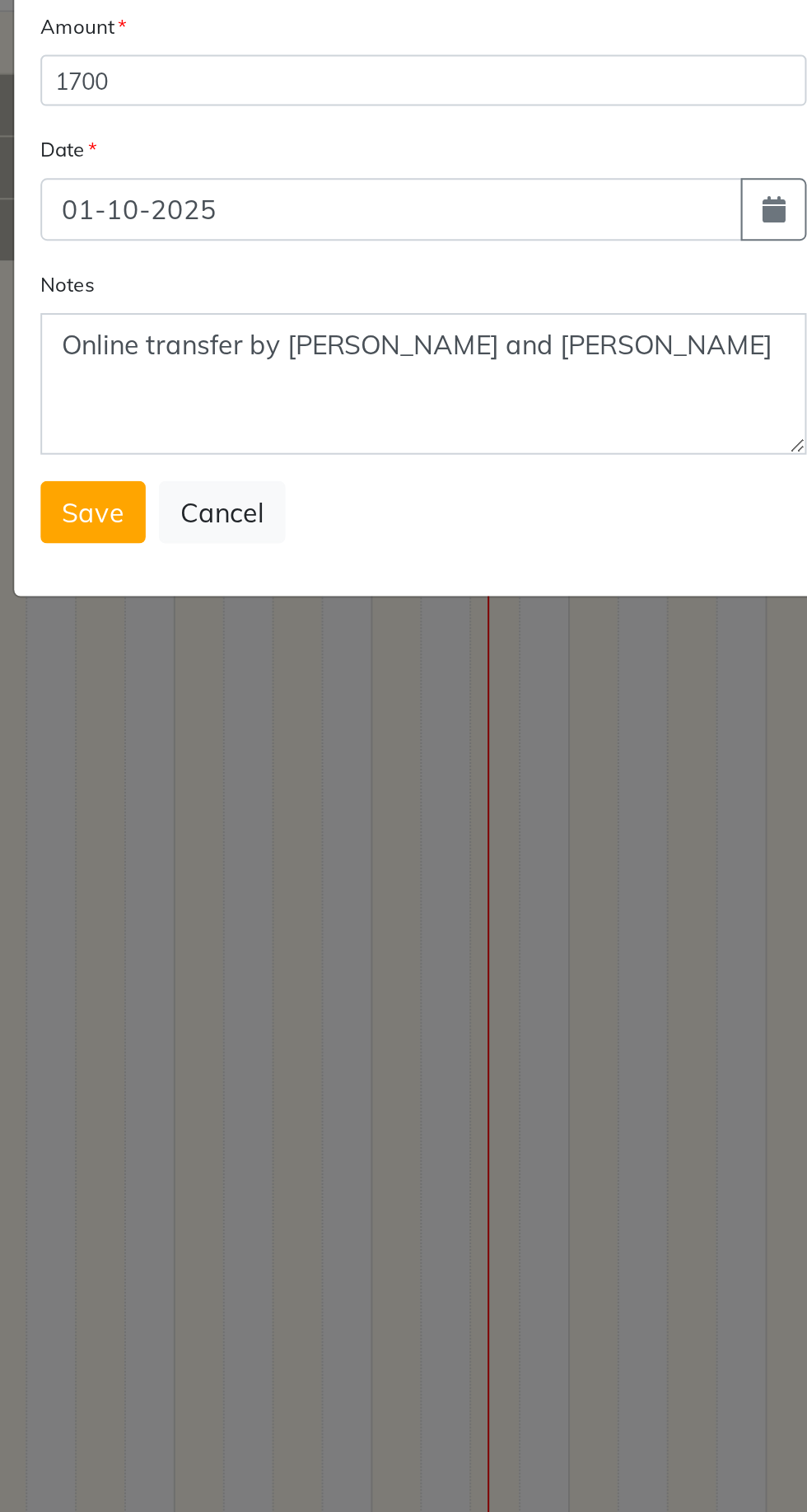
click at [228, 529] on button "Save" at bounding box center [238, 517] width 53 height 32
